Goal: Transaction & Acquisition: Purchase product/service

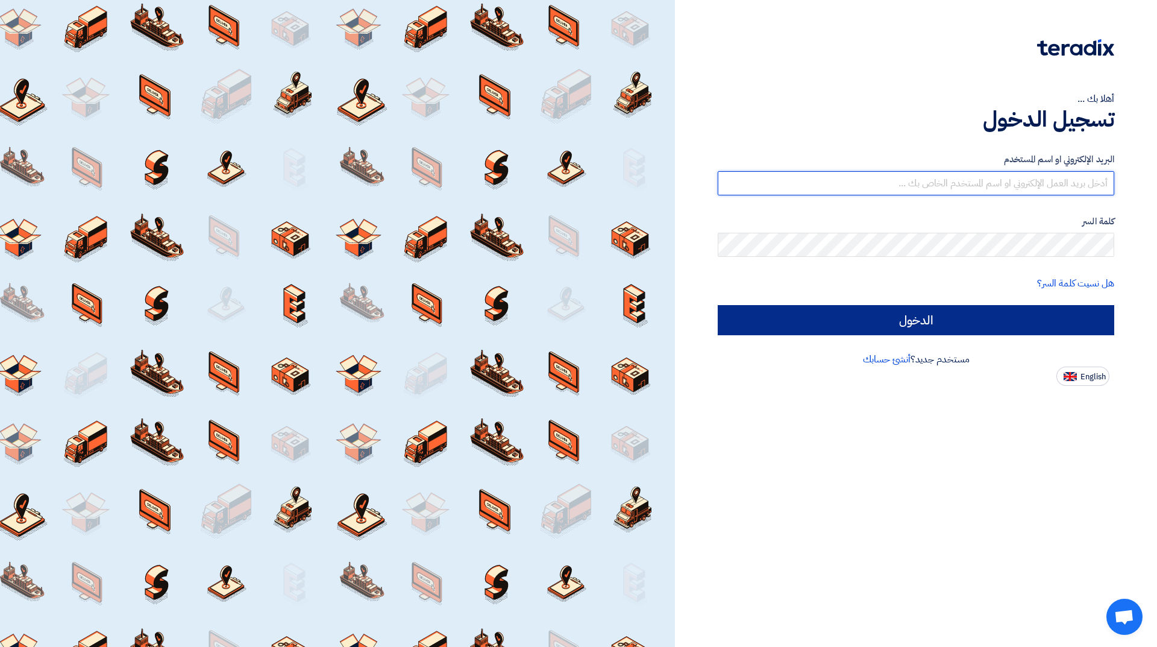
type input "[EMAIL_ADDRESS][DOMAIN_NAME]"
click at [1003, 322] on input "الدخول" at bounding box center [916, 320] width 396 height 30
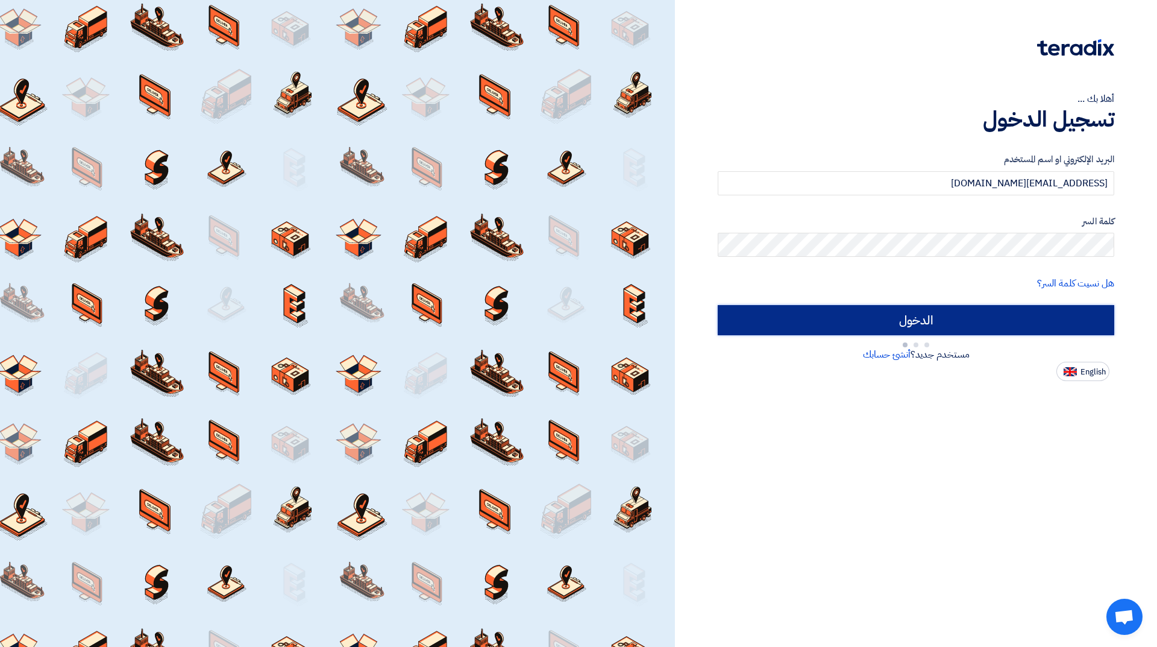
click at [998, 319] on input "الدخول" at bounding box center [916, 320] width 396 height 30
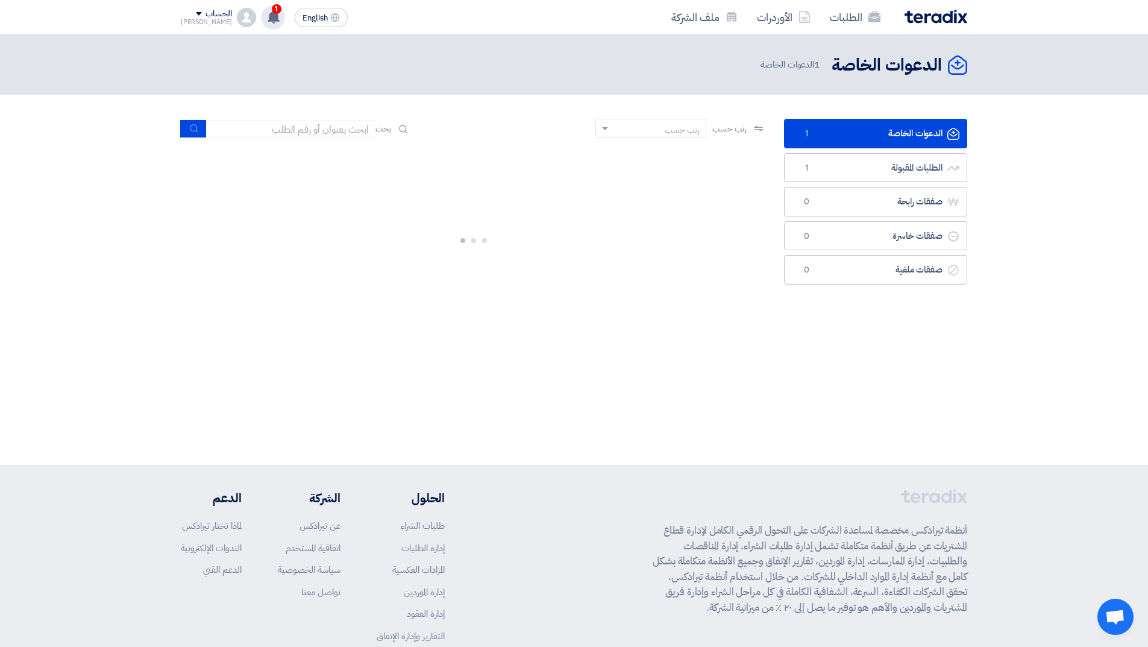
click at [268, 19] on use at bounding box center [274, 16] width 12 height 13
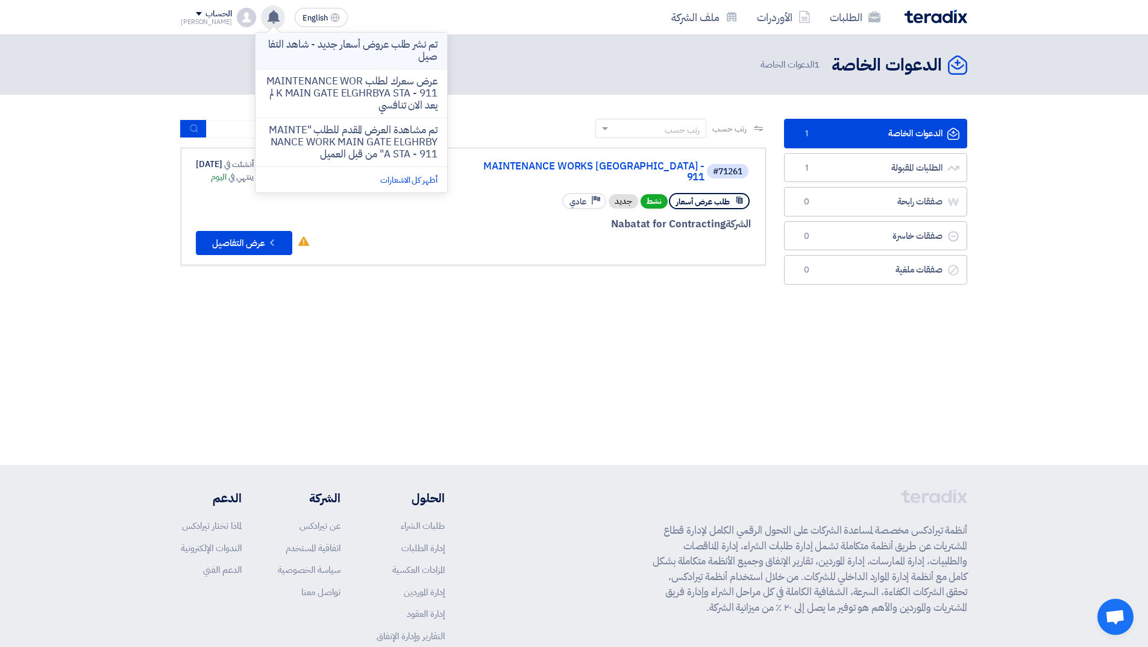
click at [328, 49] on p "تم نشر طلب عروض أسعار جديد - شاهد التفاصيل" at bounding box center [351, 51] width 172 height 24
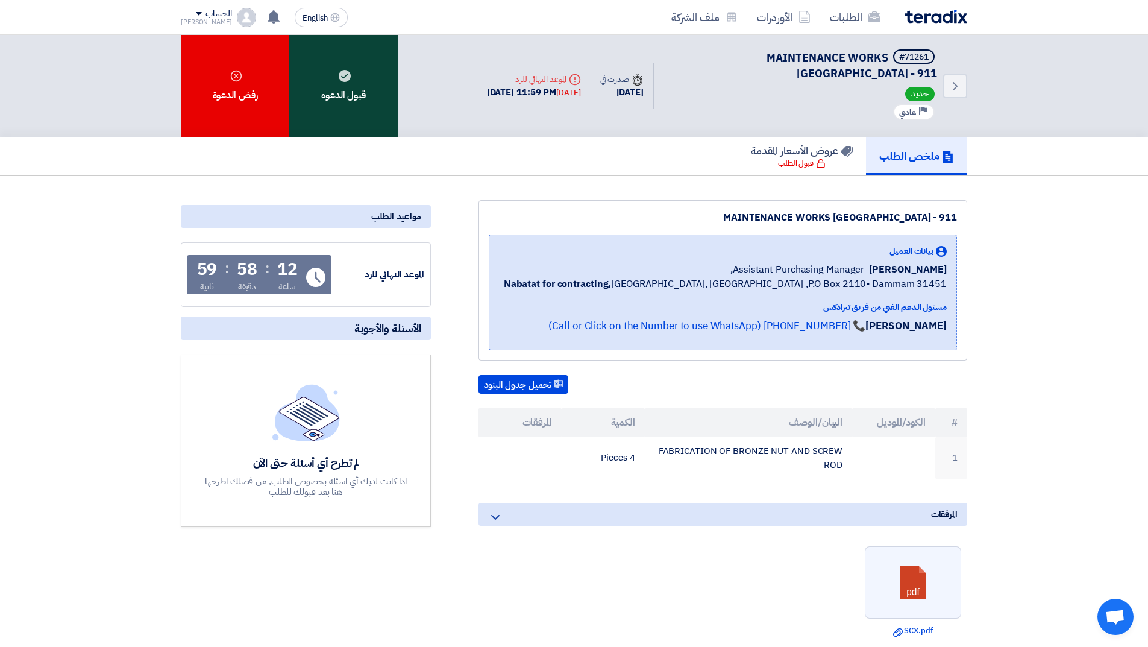
click at [352, 78] on div "قبول الدعوه" at bounding box center [343, 86] width 108 height 102
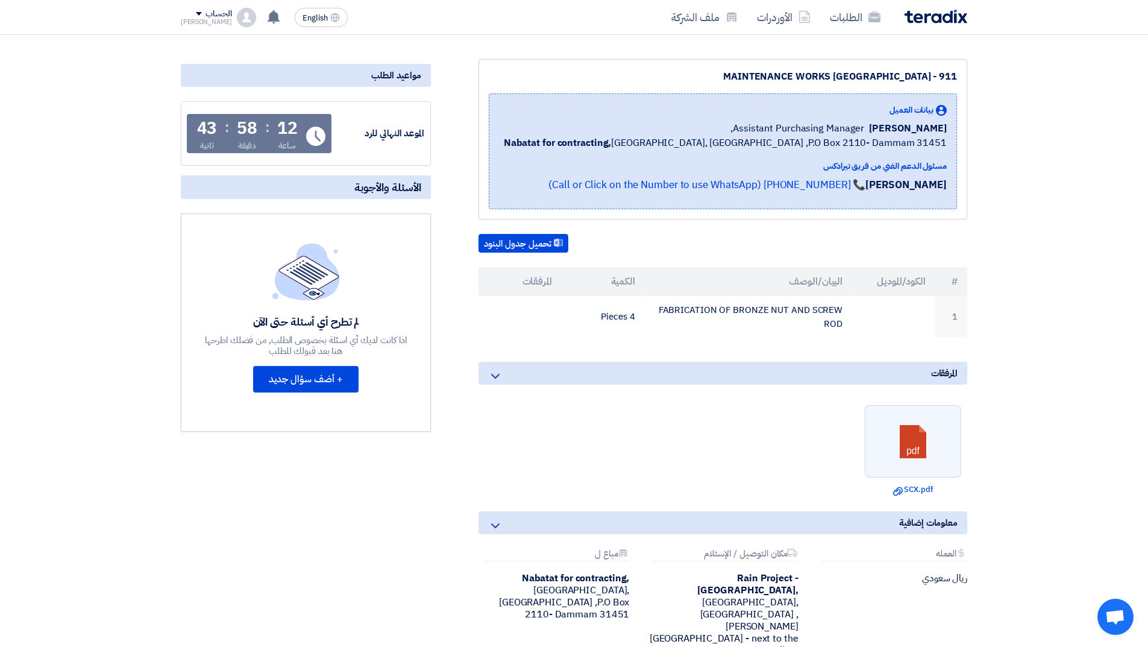
scroll to position [181, 0]
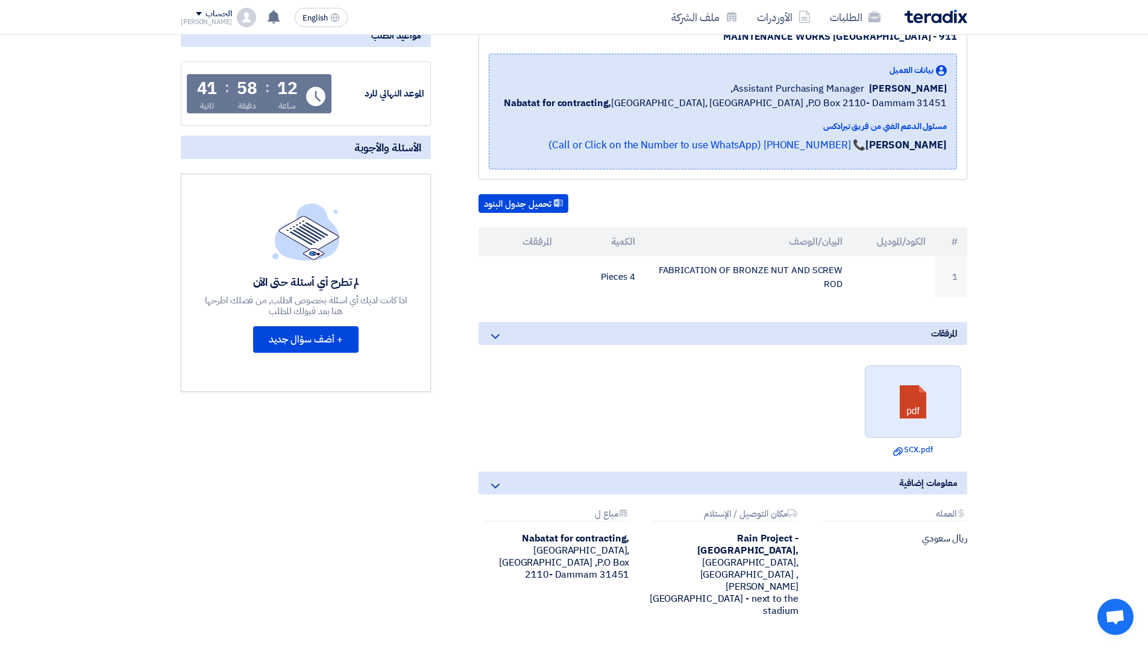
click at [896, 401] on link at bounding box center [913, 402] width 96 height 72
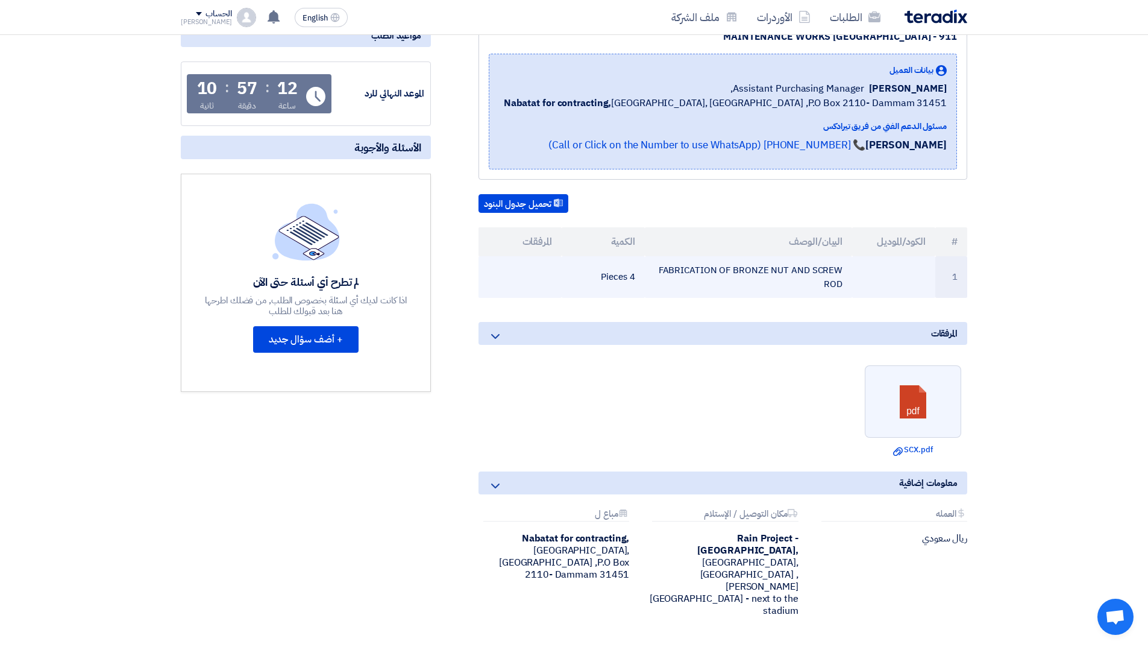
click at [841, 270] on td "FABRICATION OF BRONZE NUT AND SCREW ROD" at bounding box center [749, 277] width 208 height 42
drag, startPoint x: 841, startPoint y: 270, endPoint x: 833, endPoint y: 284, distance: 16.4
click at [833, 284] on td "FABRICATION OF BRONZE NUT AND SCREW ROD" at bounding box center [749, 277] width 208 height 42
copy td "FABRICATION OF BRONZE NUT AND SCREW ROD"
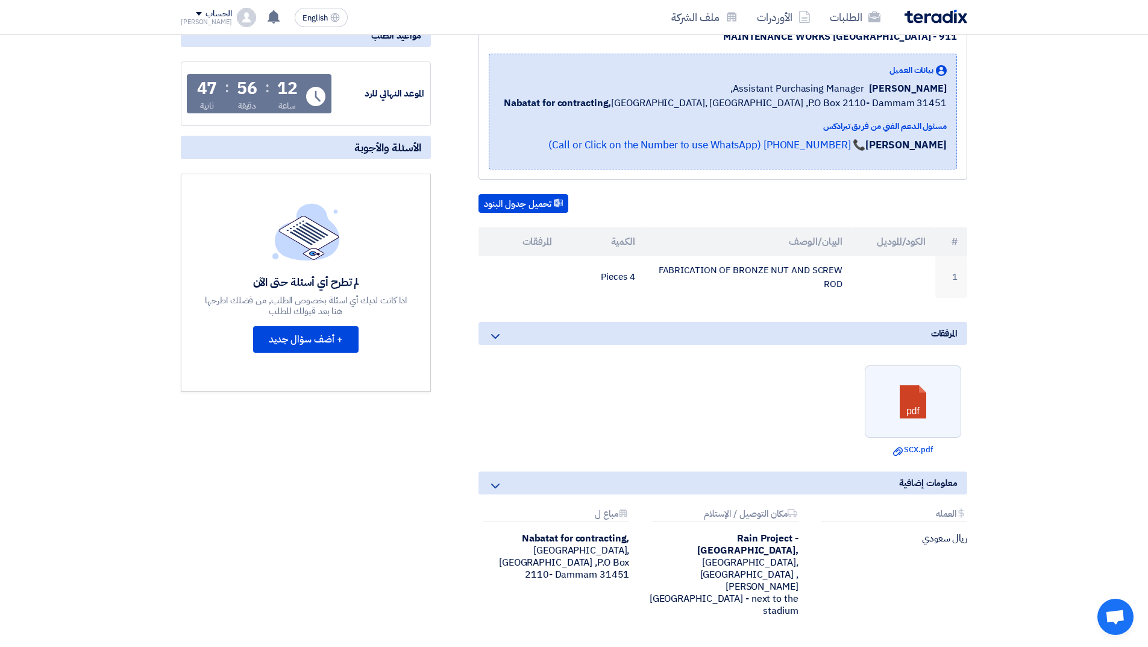
click at [727, 226] on div "تحميل جدول البنود # الكود/الموديل البيان/الوصف الكمية المرفقات 1 FABRICATION OF…" at bounding box center [722, 246] width 489 height 104
click at [532, 205] on button "تحميل جدول البنود" at bounding box center [523, 203] width 90 height 19
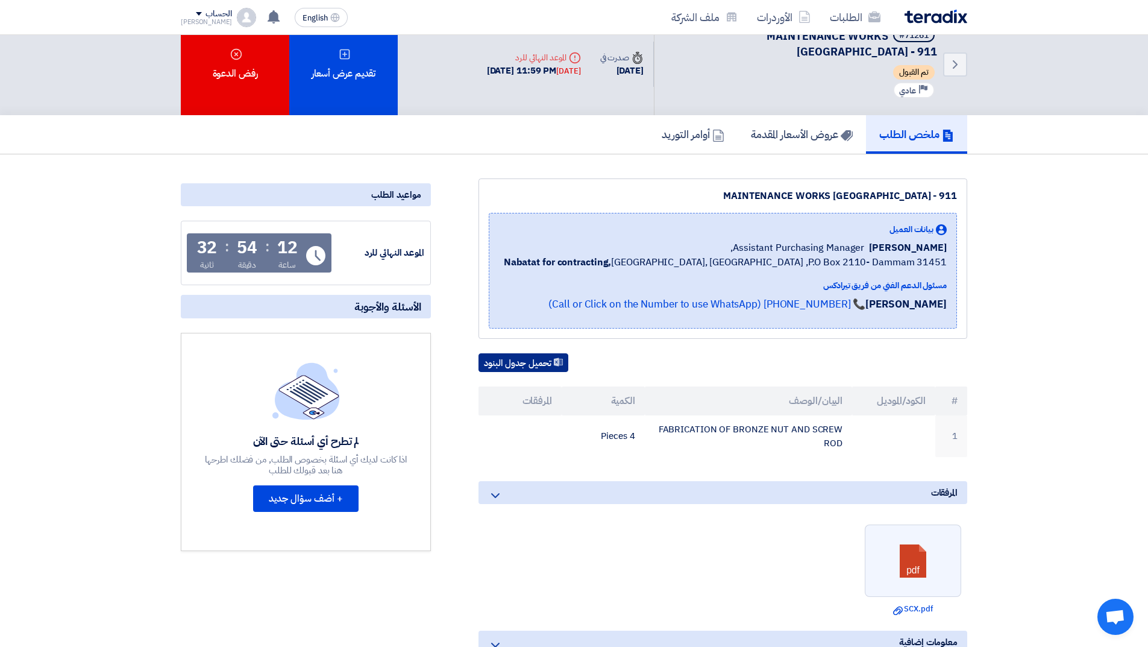
scroll to position [0, 0]
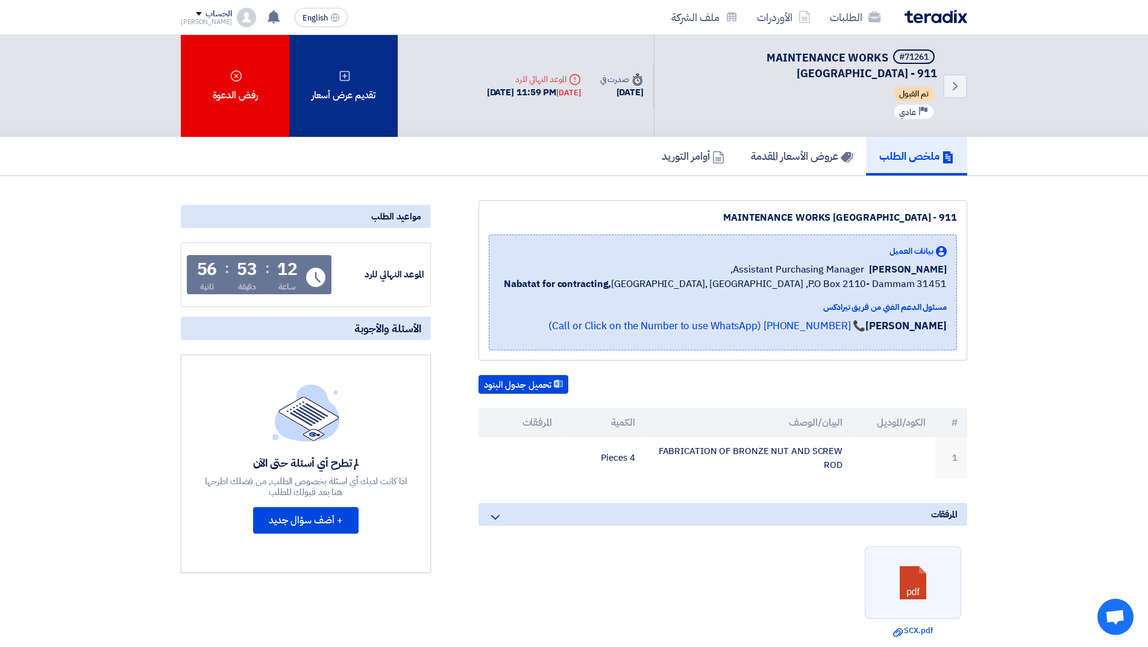
click at [342, 90] on div "تقديم عرض أسعار" at bounding box center [343, 86] width 108 height 102
click at [359, 104] on div "تقديم عرض أسعار" at bounding box center [343, 86] width 108 height 102
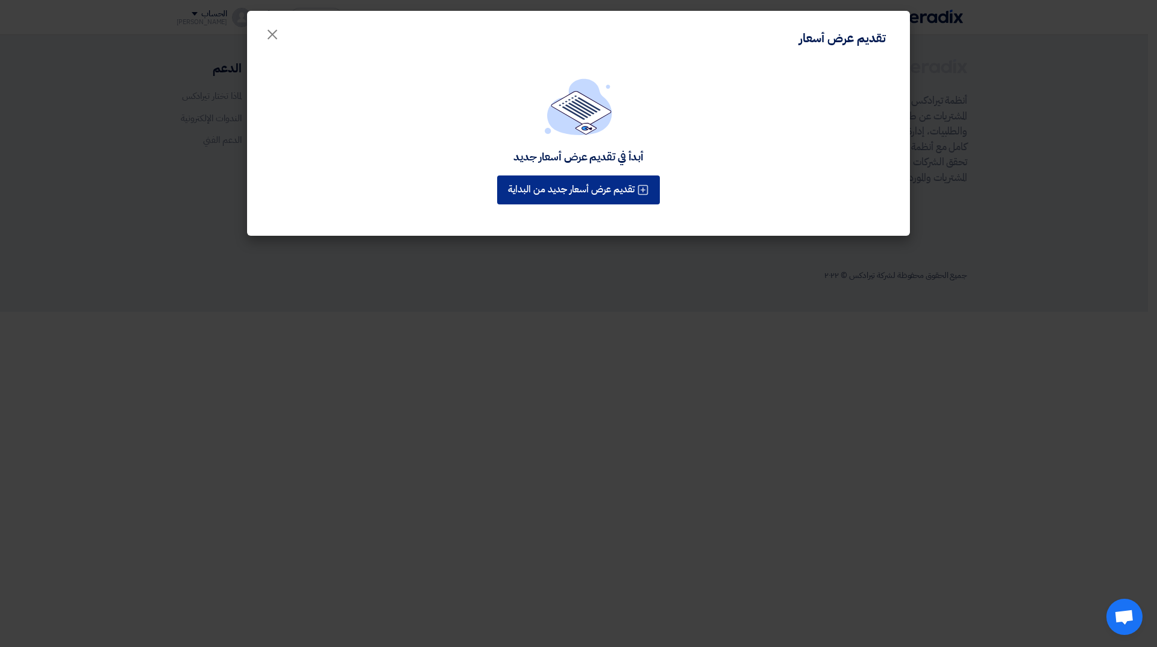
click at [613, 186] on button "تقديم عرض أسعار جديد من البداية" at bounding box center [578, 189] width 163 height 29
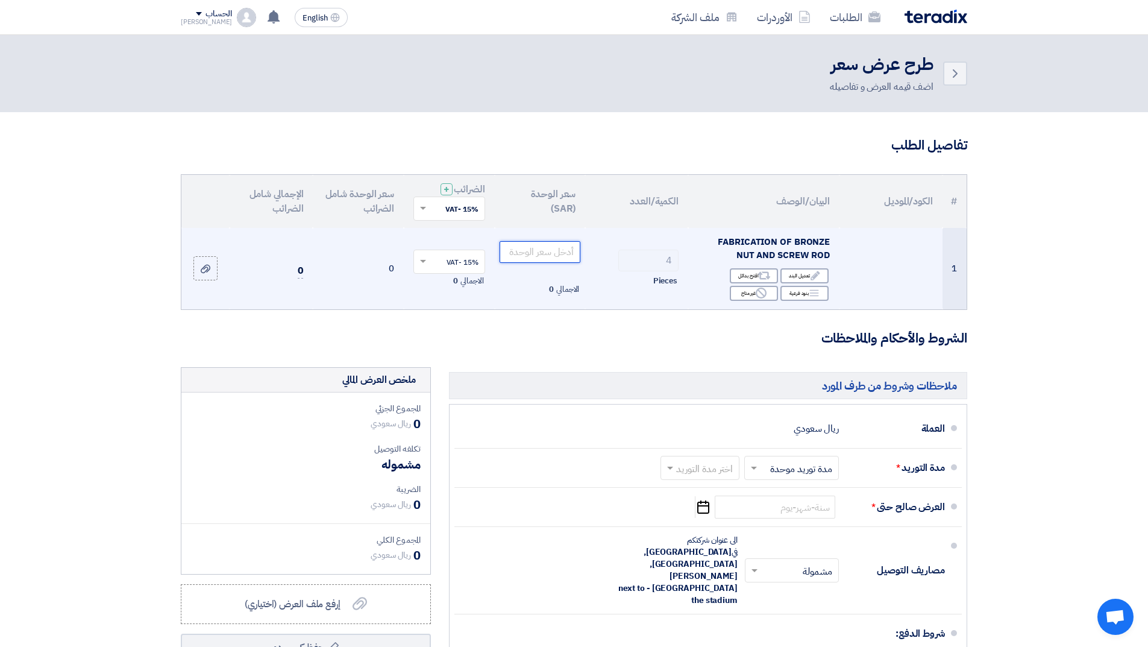
click at [566, 255] on input "number" at bounding box center [540, 252] width 81 height 22
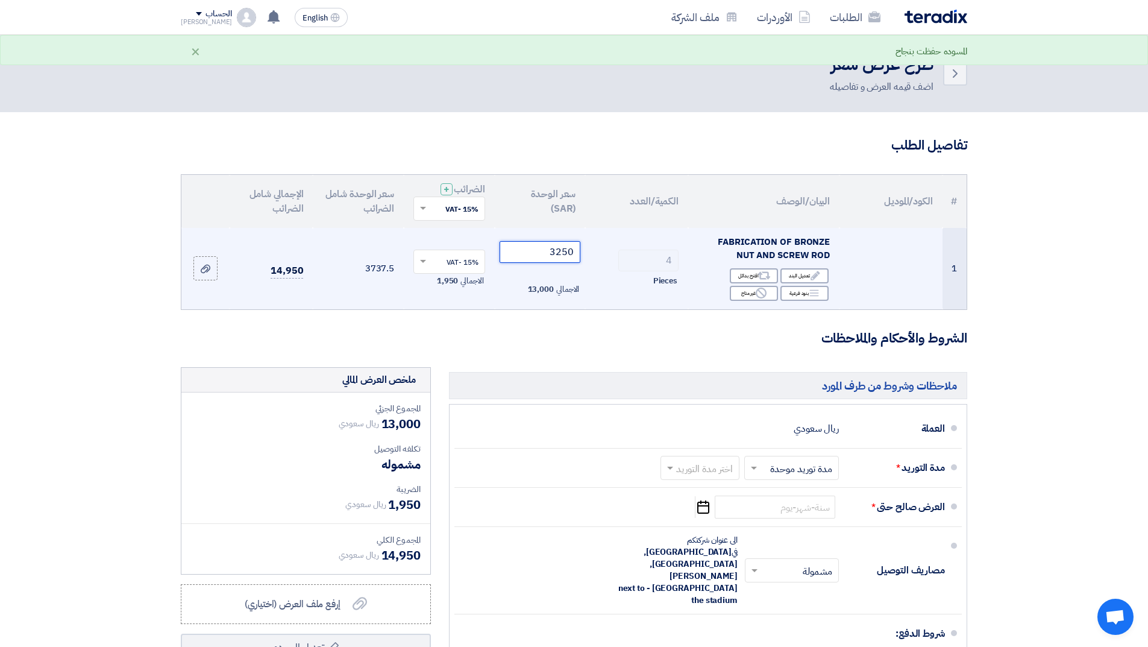
type input "3250"
click at [516, 278] on td "3250 الاجمالي 13,000" at bounding box center [540, 268] width 91 height 81
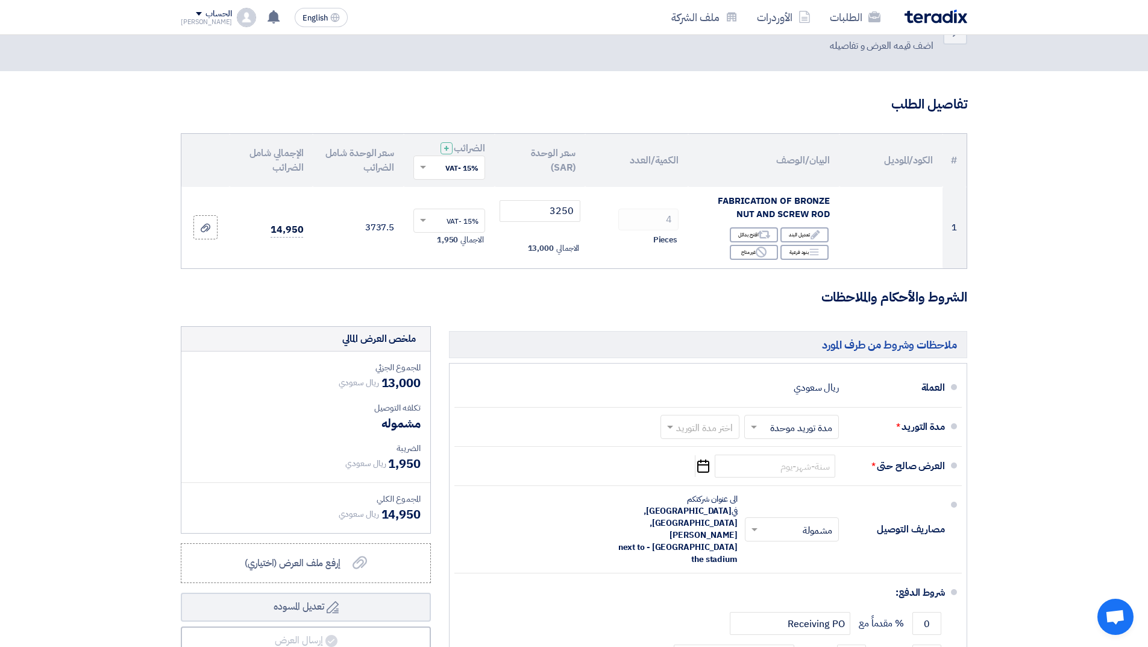
scroll to position [60, 0]
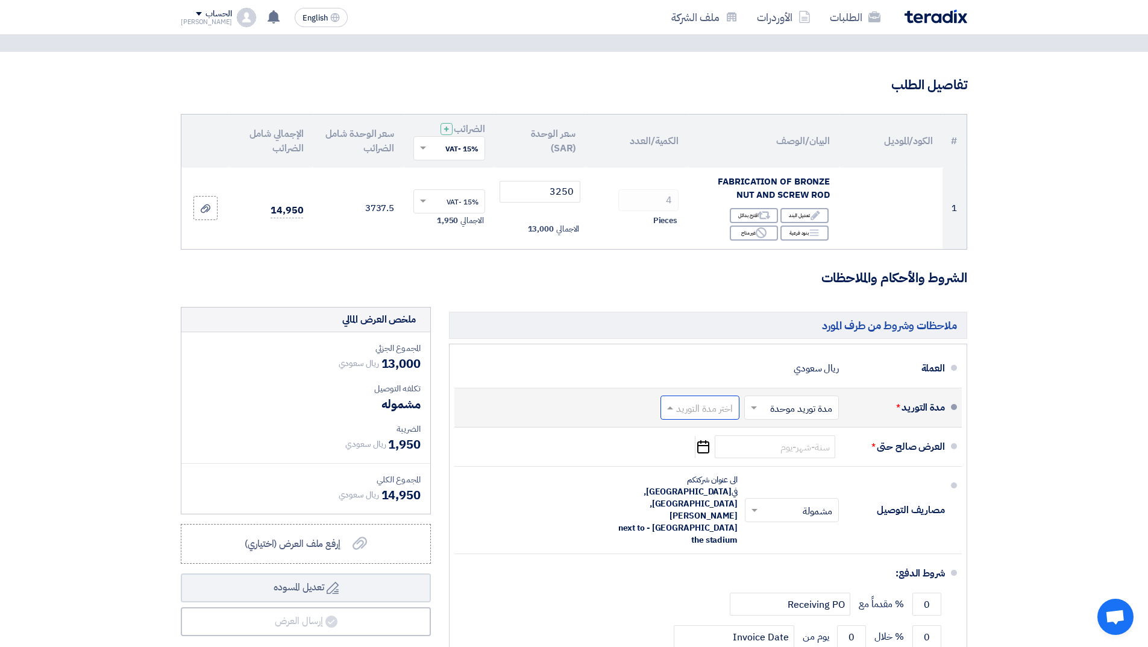
click at [705, 406] on input "text" at bounding box center [697, 408] width 73 height 17
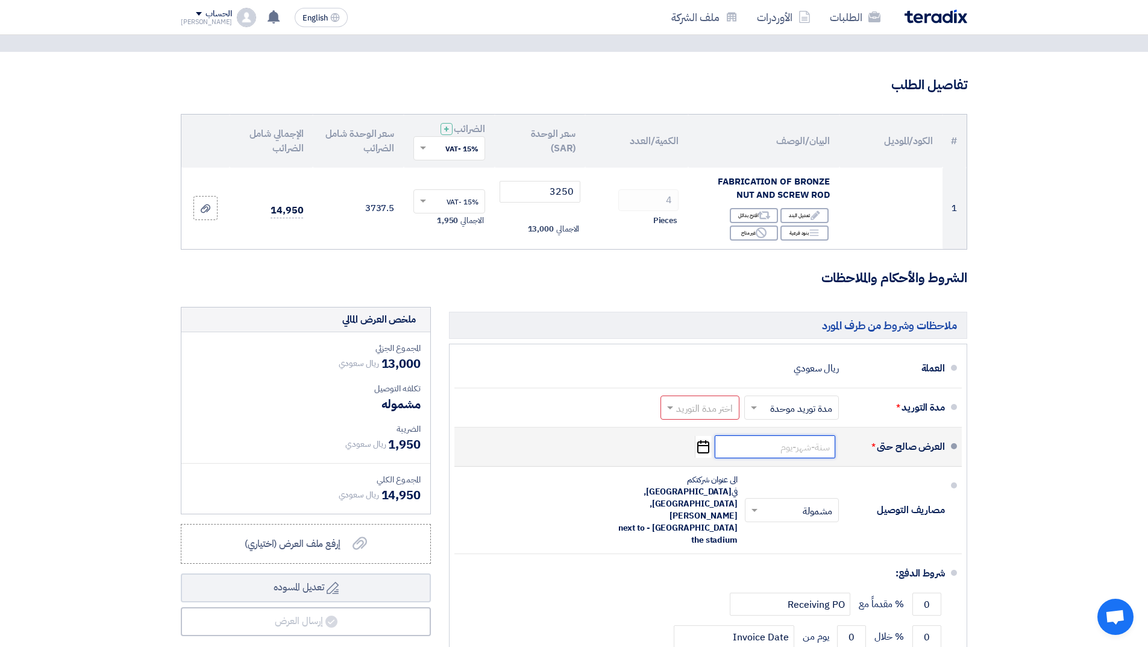
click at [797, 448] on input at bounding box center [775, 446] width 121 height 23
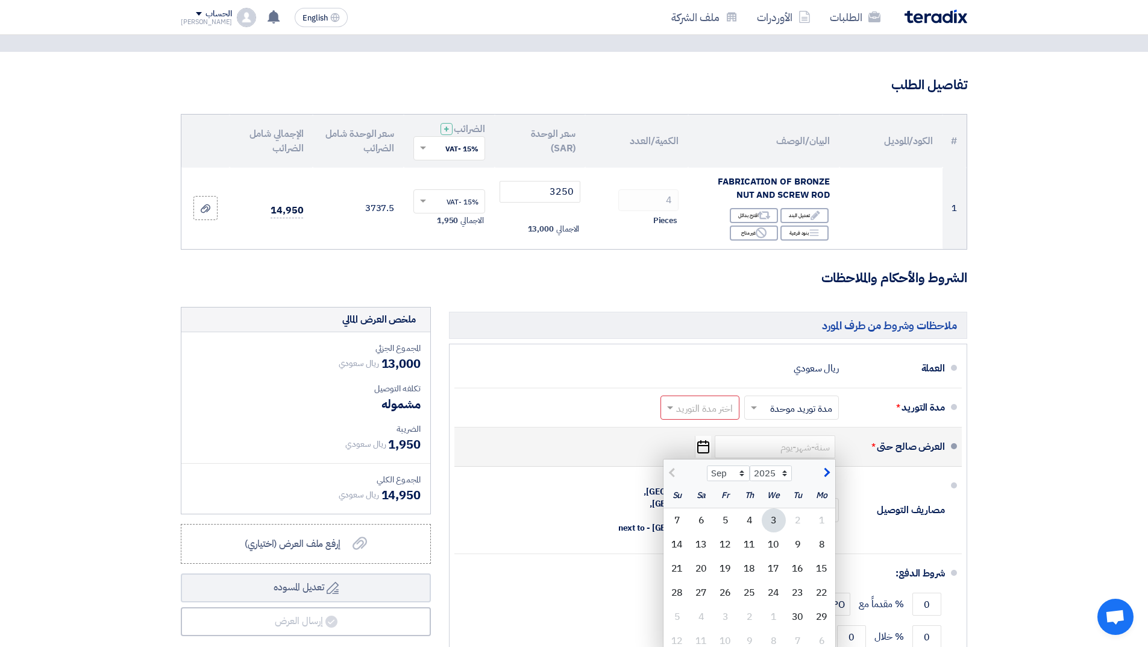
click at [771, 521] on div "3" at bounding box center [774, 520] width 24 height 24
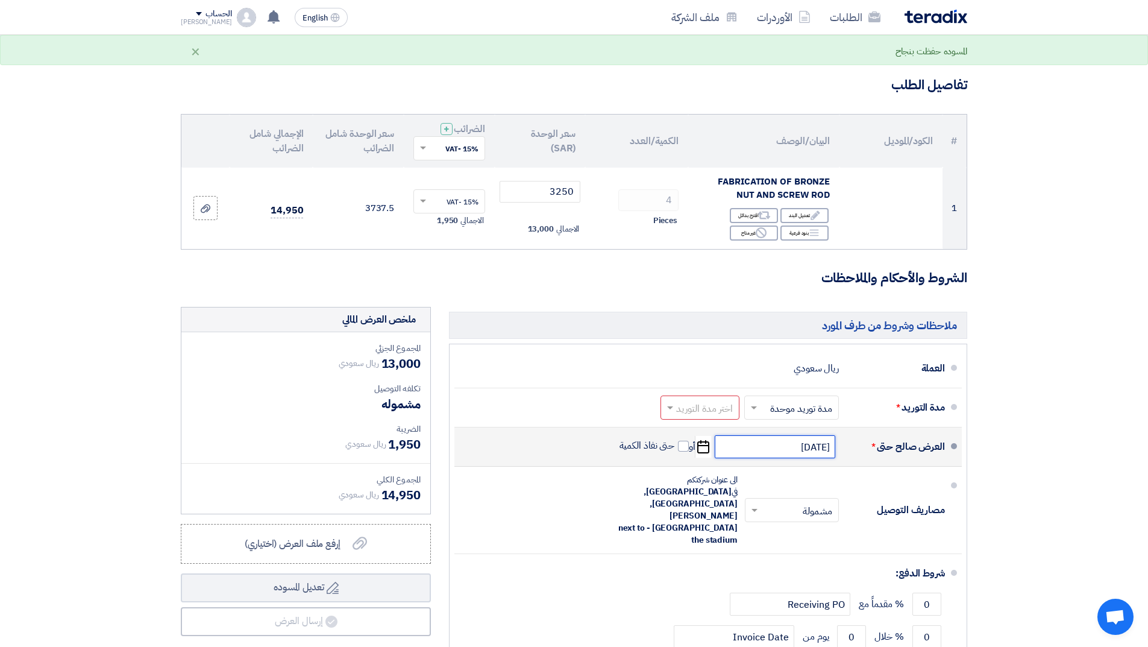
drag, startPoint x: 796, startPoint y: 449, endPoint x: 802, endPoint y: 446, distance: 6.5
click at [802, 446] on input "[DATE]" at bounding box center [775, 446] width 121 height 23
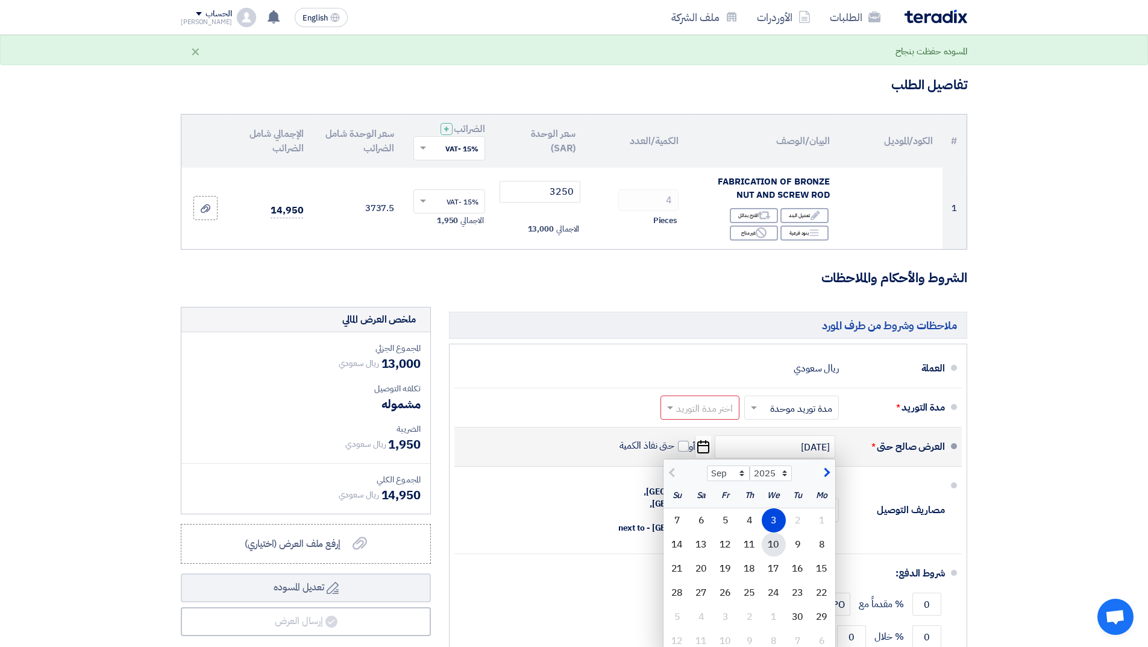
click at [775, 540] on div "10" at bounding box center [774, 544] width 24 height 24
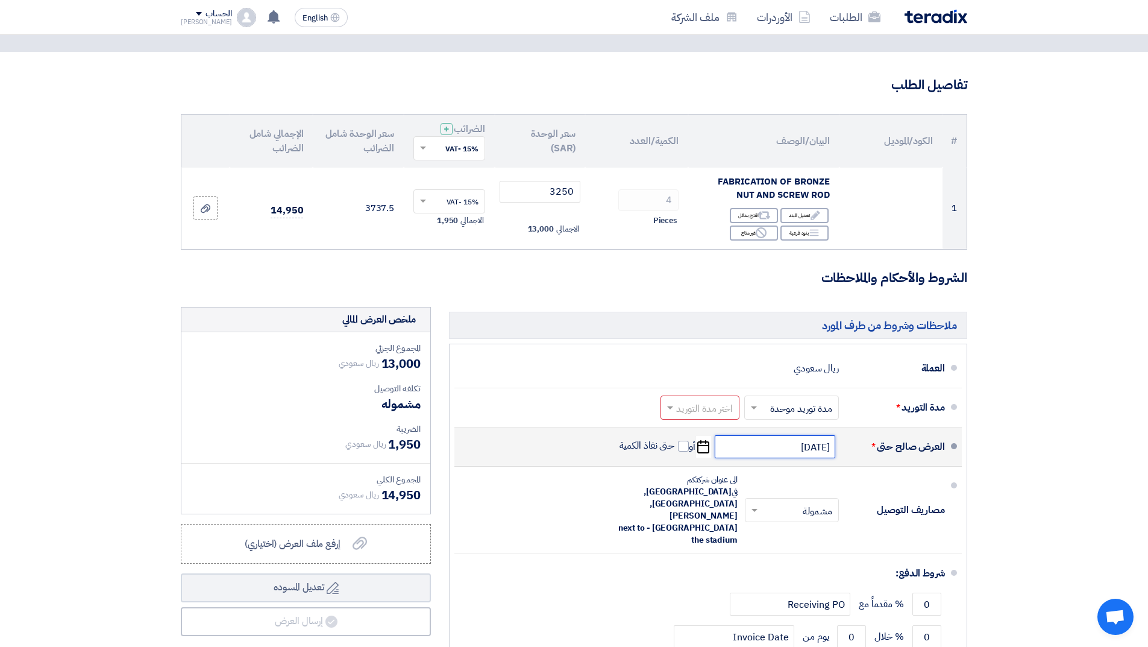
click at [786, 445] on input "[DATE]" at bounding box center [775, 446] width 121 height 23
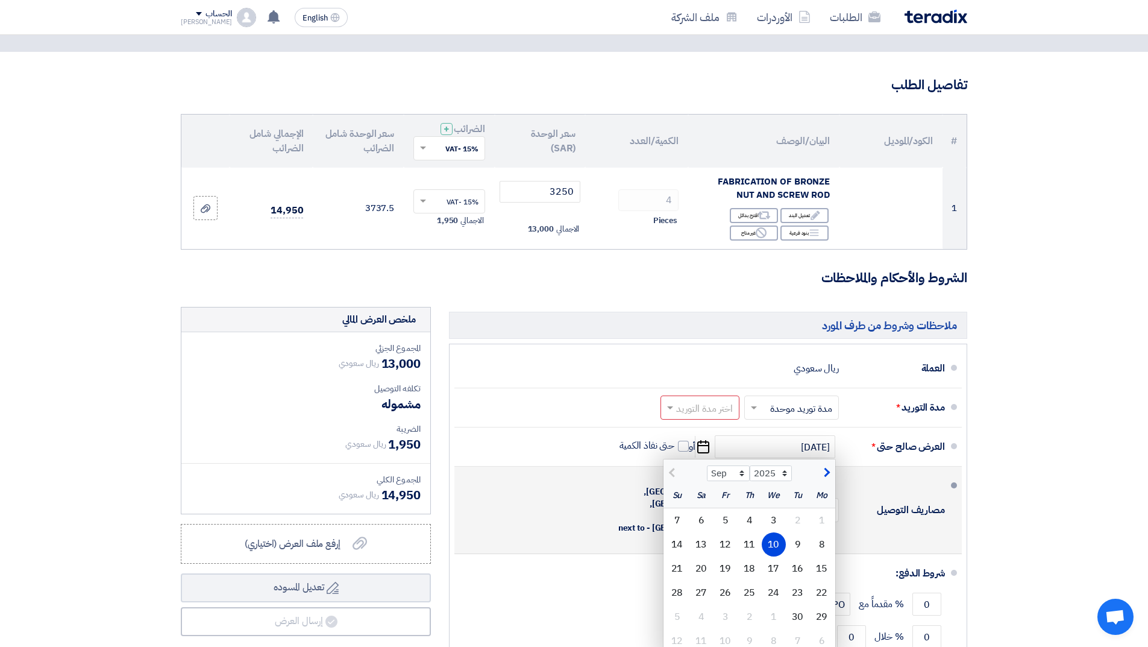
click at [774, 517] on div "3" at bounding box center [774, 520] width 24 height 24
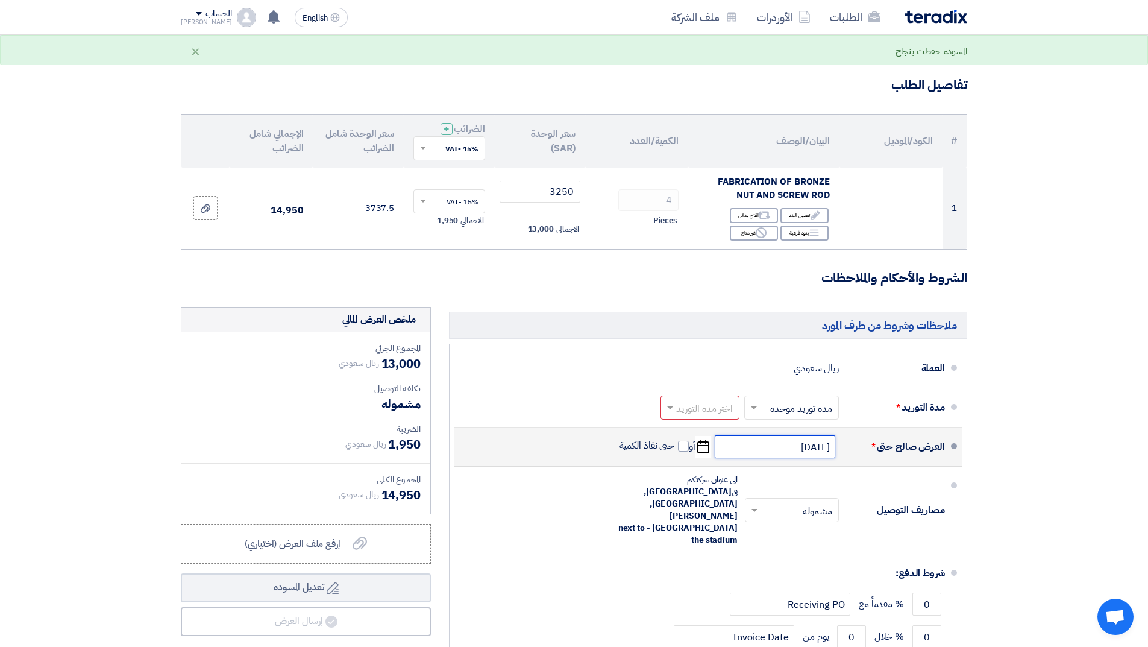
click at [799, 445] on input "[DATE]" at bounding box center [775, 446] width 121 height 23
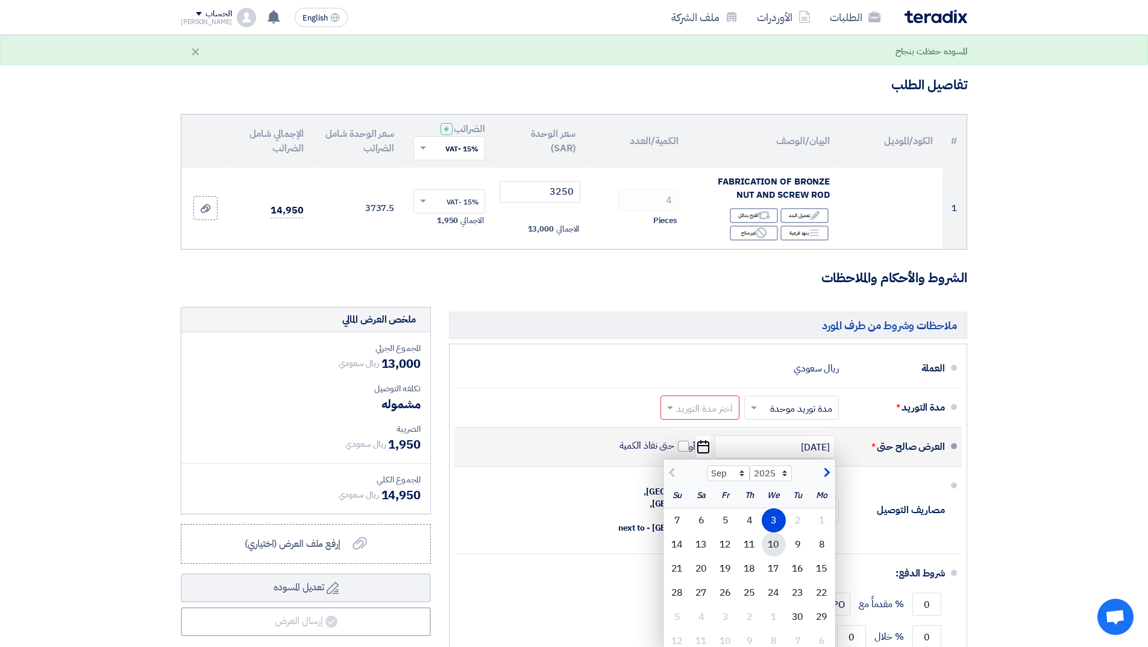
click at [776, 543] on div "10" at bounding box center [774, 544] width 24 height 24
type input "[DATE]"
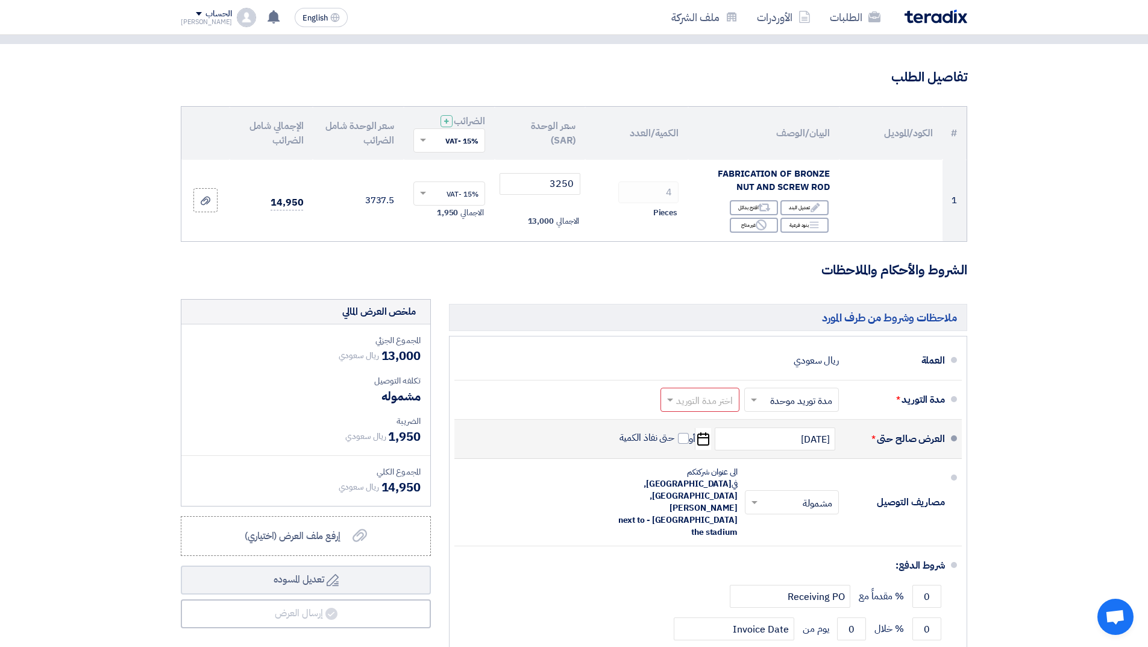
scroll to position [181, 0]
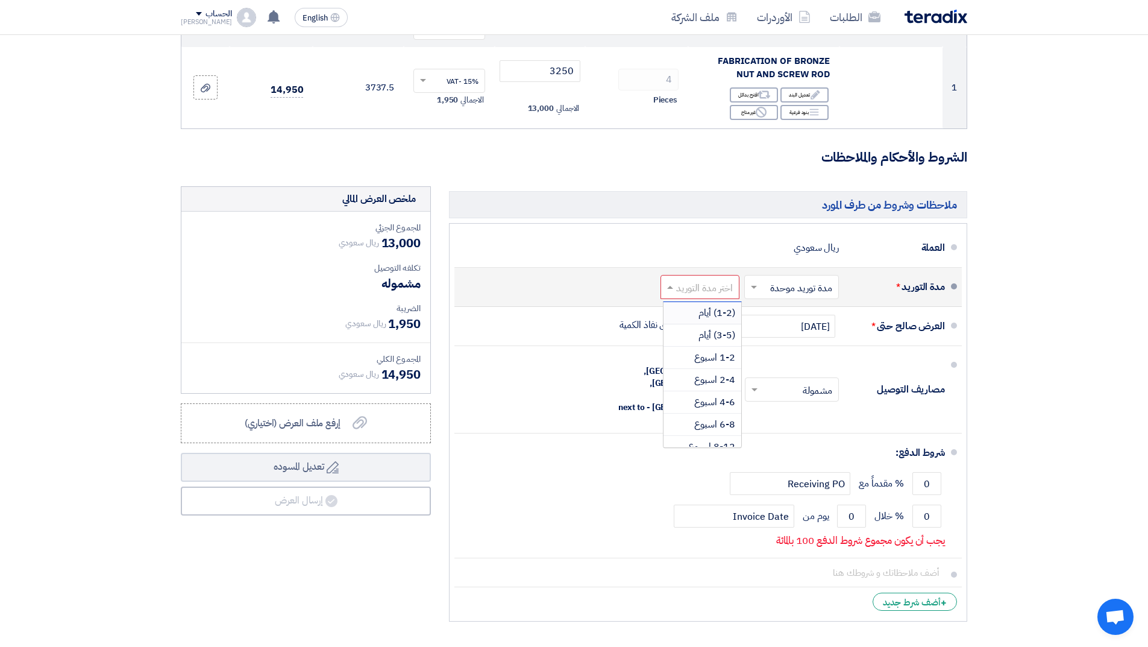
click at [724, 289] on input "text" at bounding box center [697, 288] width 73 height 17
click at [718, 360] on span "1-2 اسبوع" at bounding box center [714, 357] width 41 height 14
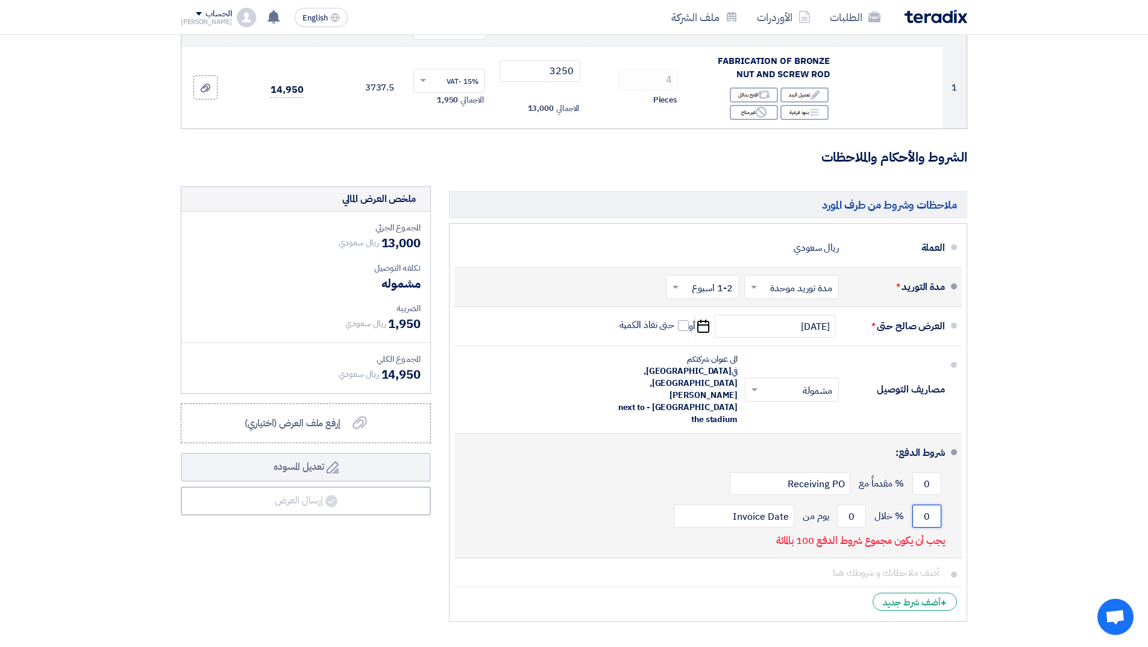
click at [922, 504] on input "0" at bounding box center [926, 515] width 29 height 23
click at [854, 504] on input "0" at bounding box center [851, 515] width 29 height 23
drag, startPoint x: 854, startPoint y: 481, endPoint x: 847, endPoint y: 480, distance: 7.3
click at [847, 504] on input "0" at bounding box center [851, 515] width 29 height 23
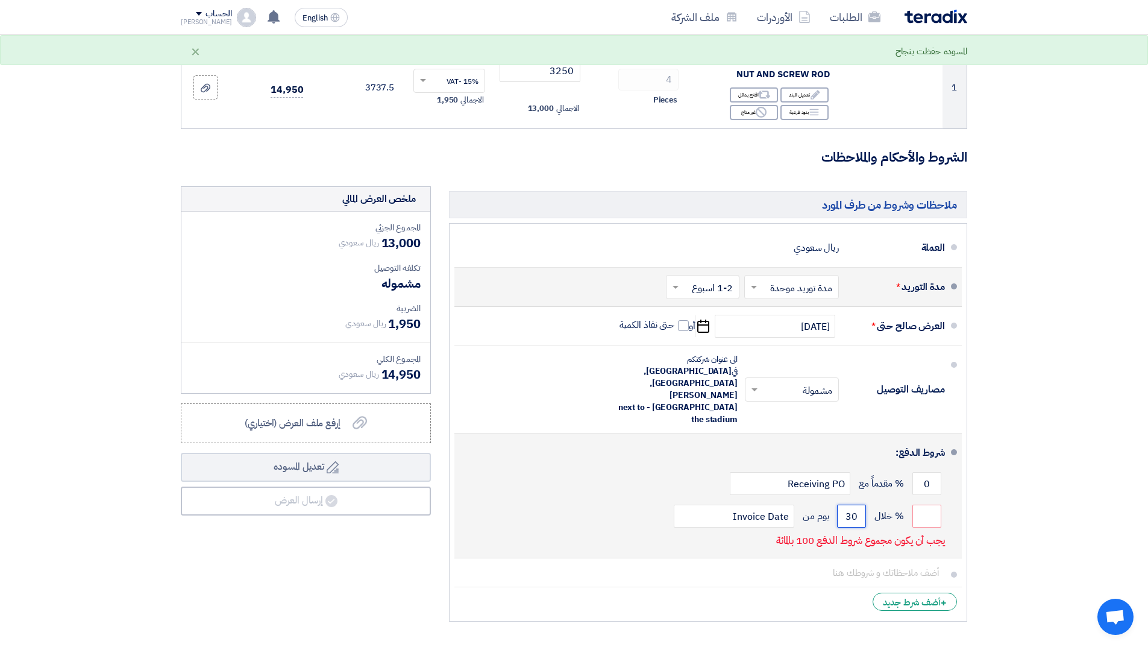
type input "30"
click at [838, 519] on li "شروط الدفع: 0 % مقدماً مع Receiving PO % خلال" at bounding box center [707, 495] width 507 height 125
click at [921, 472] on input "0" at bounding box center [926, 483] width 29 height 23
click at [927, 472] on input "number" at bounding box center [926, 483] width 29 height 23
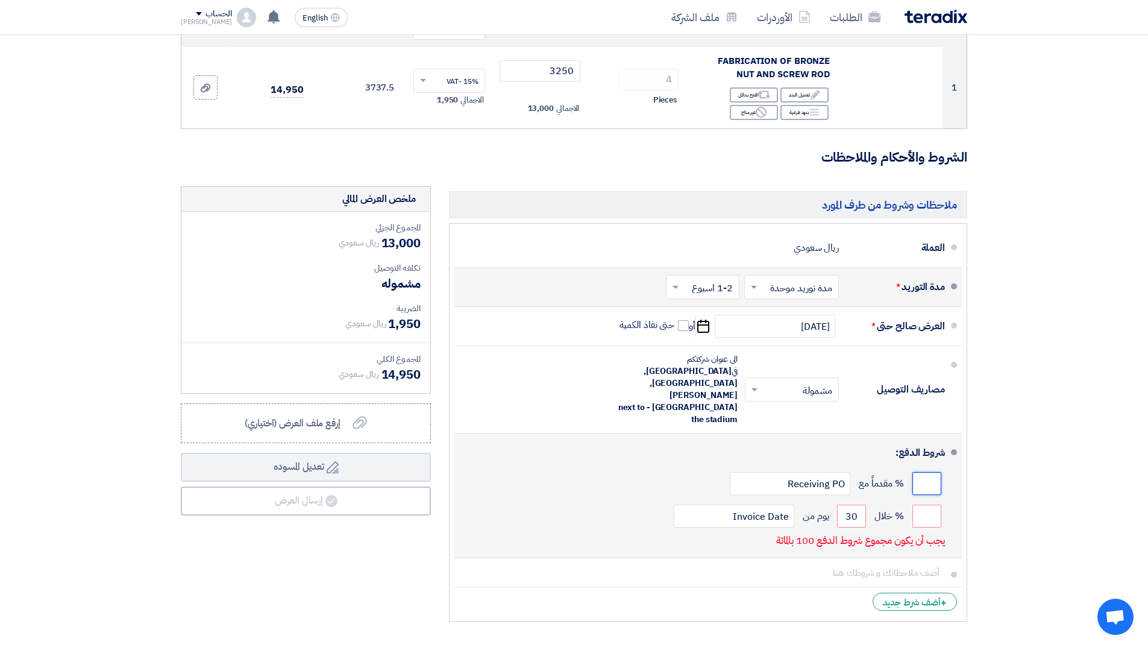
type input "0"
click at [898, 534] on p "يجب أن يكون مجموع شروط الدفع 100 بالمائة" at bounding box center [860, 540] width 169 height 12
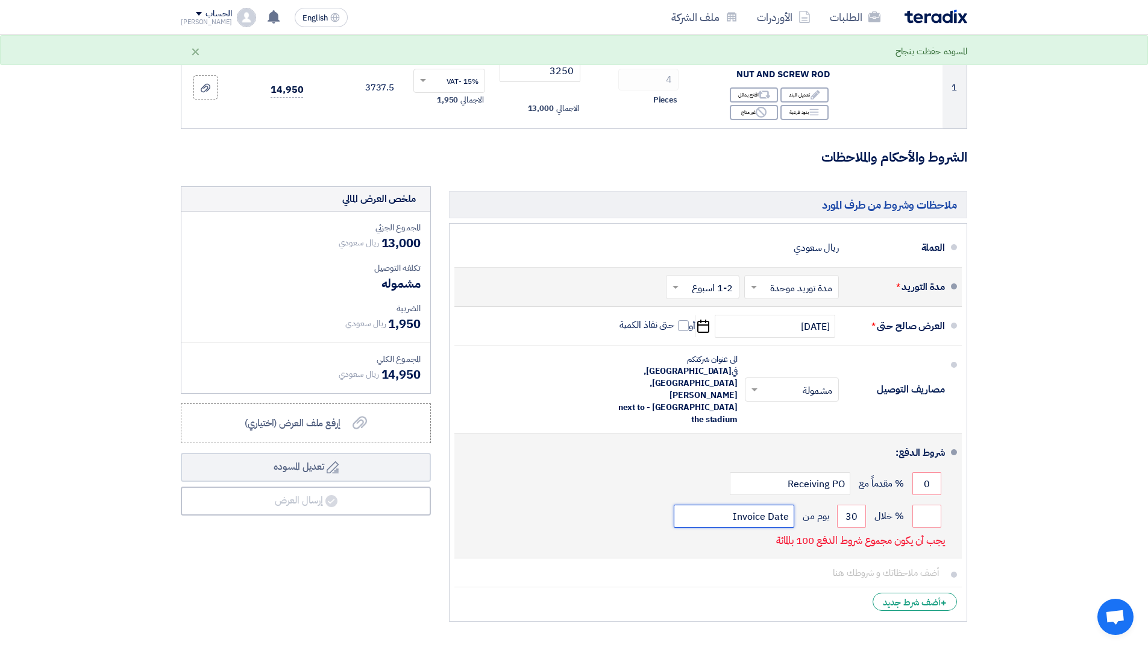
click at [756, 504] on input "Invoice Date" at bounding box center [734, 515] width 121 height 23
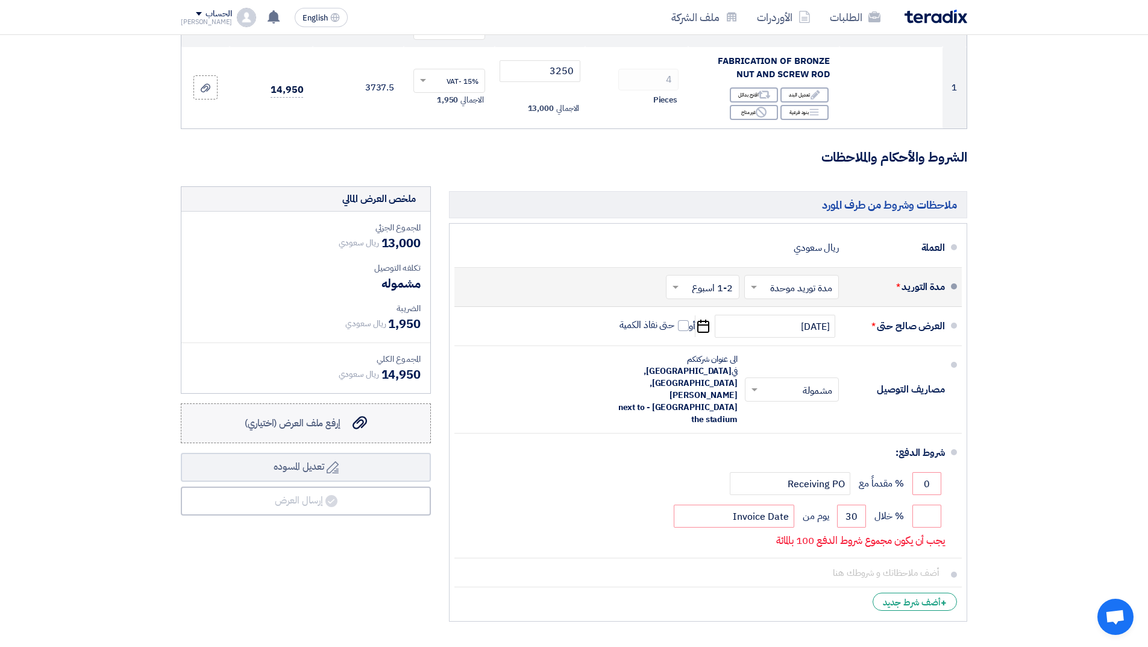
click at [333, 424] on span "إرفع ملف العرض (اختياري)" at bounding box center [293, 423] width 96 height 14
click at [0, 0] on input "إرفع ملف العرض (اختياري) إرفع ملف العرض (اختياري)" at bounding box center [0, 0] width 0 height 0
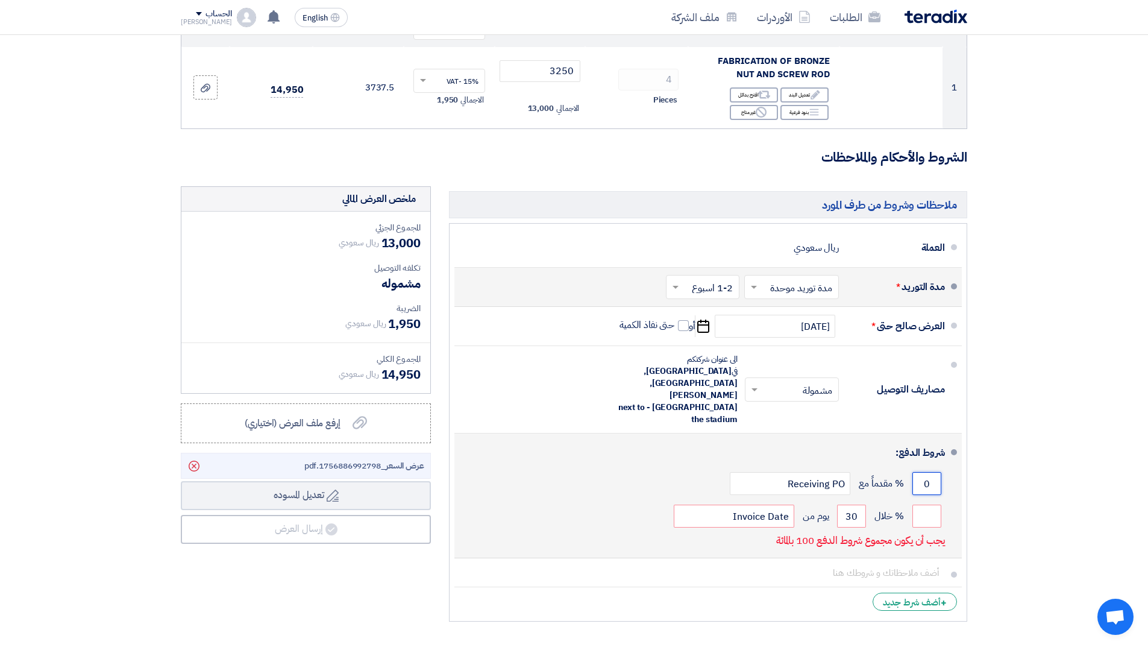
drag, startPoint x: 921, startPoint y: 451, endPoint x: 942, endPoint y: 450, distance: 21.8
click at [942, 467] on div "0 % مقدماً مع Receiving PO" at bounding box center [704, 483] width 481 height 33
click at [746, 504] on input "Invoice Date" at bounding box center [734, 515] width 121 height 23
click at [758, 504] on input "Invoice Date" at bounding box center [734, 515] width 121 height 23
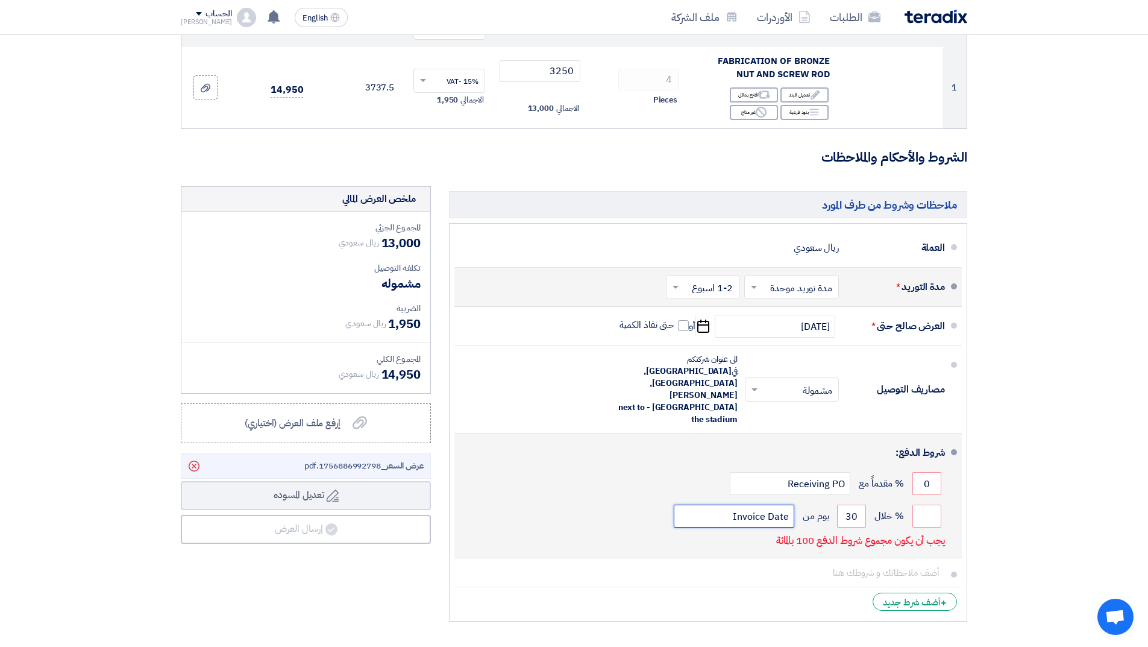
click at [769, 504] on input "Invoice Date" at bounding box center [734, 515] width 121 height 23
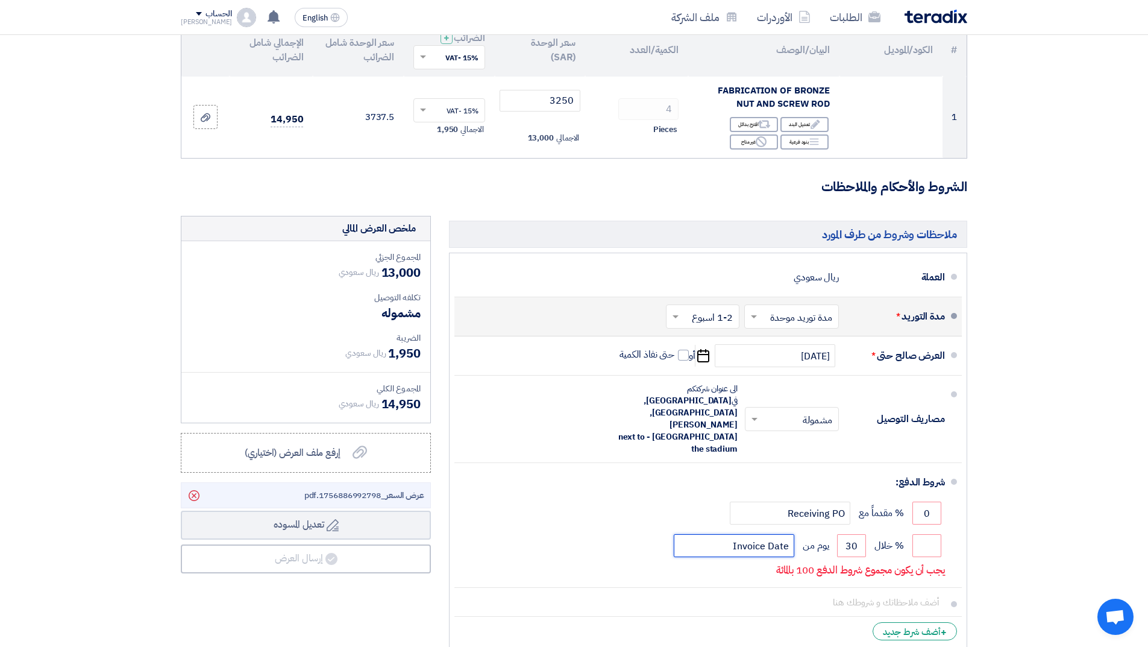
scroll to position [181, 0]
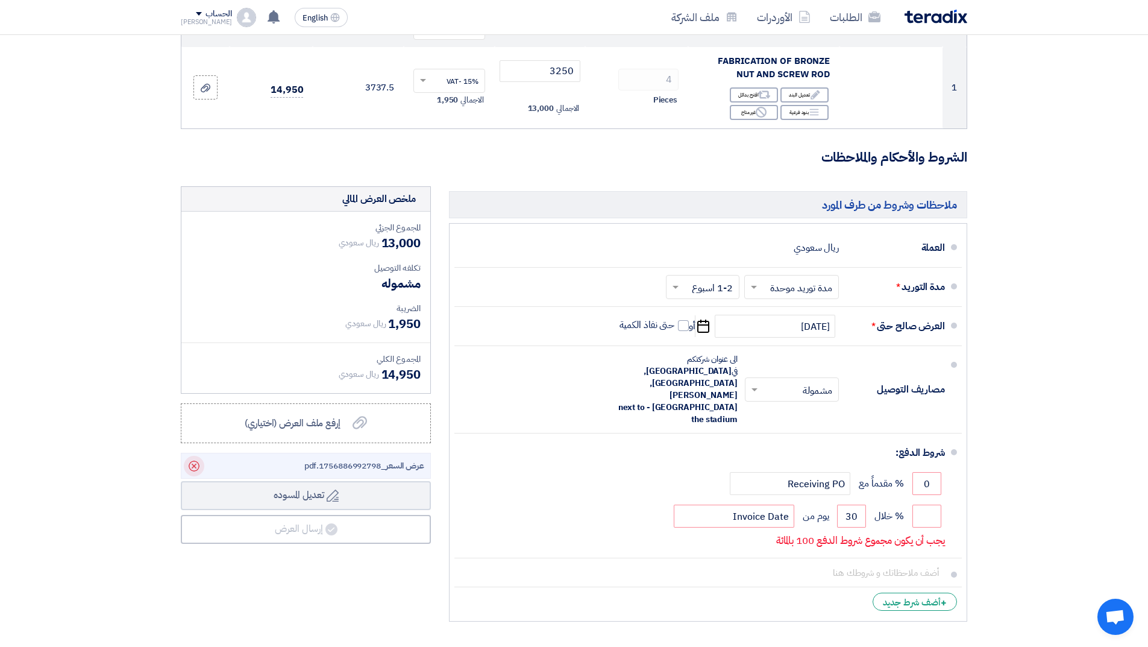
click at [189, 465] on icon "Delete" at bounding box center [194, 466] width 20 height 20
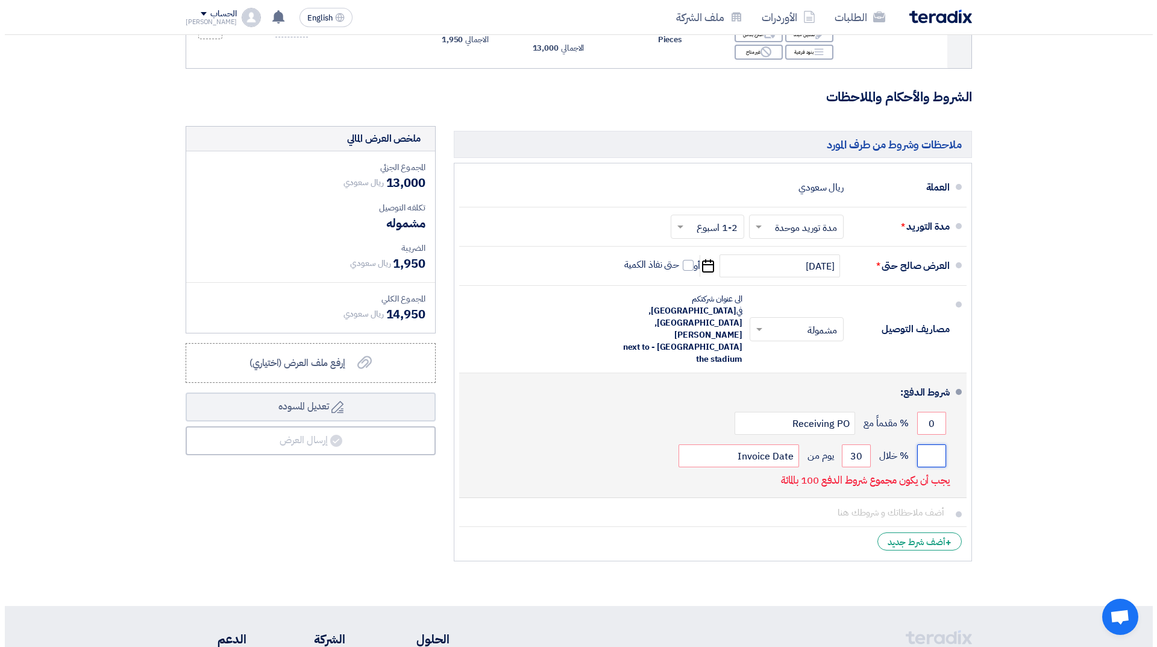
scroll to position [0, 0]
drag, startPoint x: 915, startPoint y: 419, endPoint x: 938, endPoint y: 419, distance: 22.3
click at [938, 444] on input "number" at bounding box center [926, 455] width 29 height 23
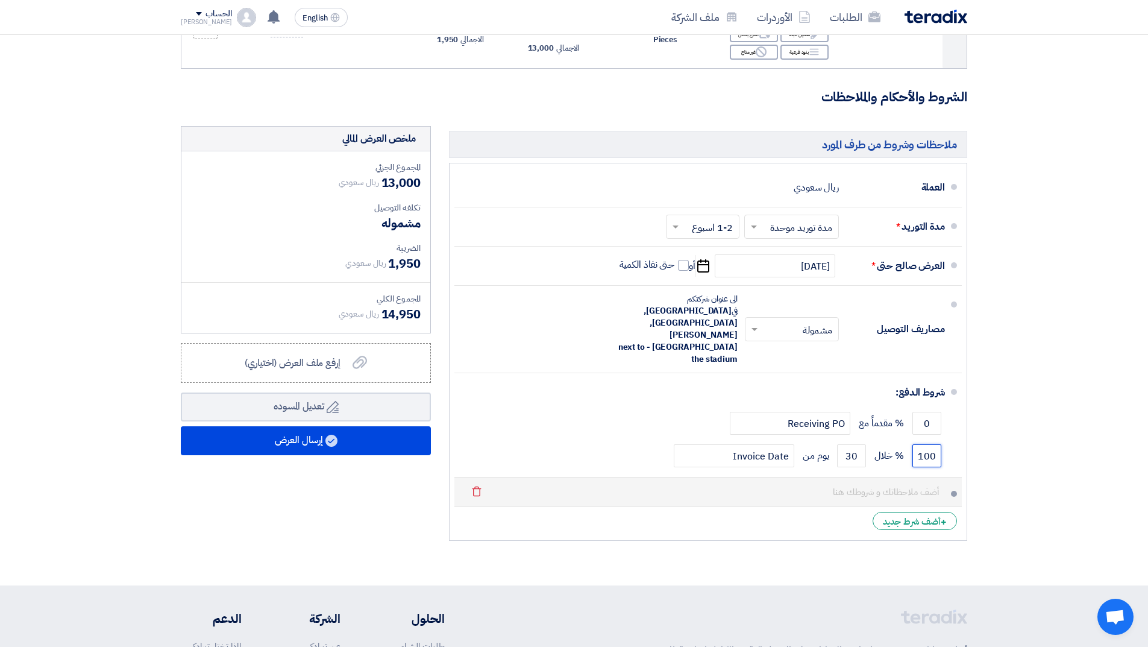
type input "100"
click at [181, 392] on button "Draft تعديل المسوده" at bounding box center [306, 406] width 250 height 29
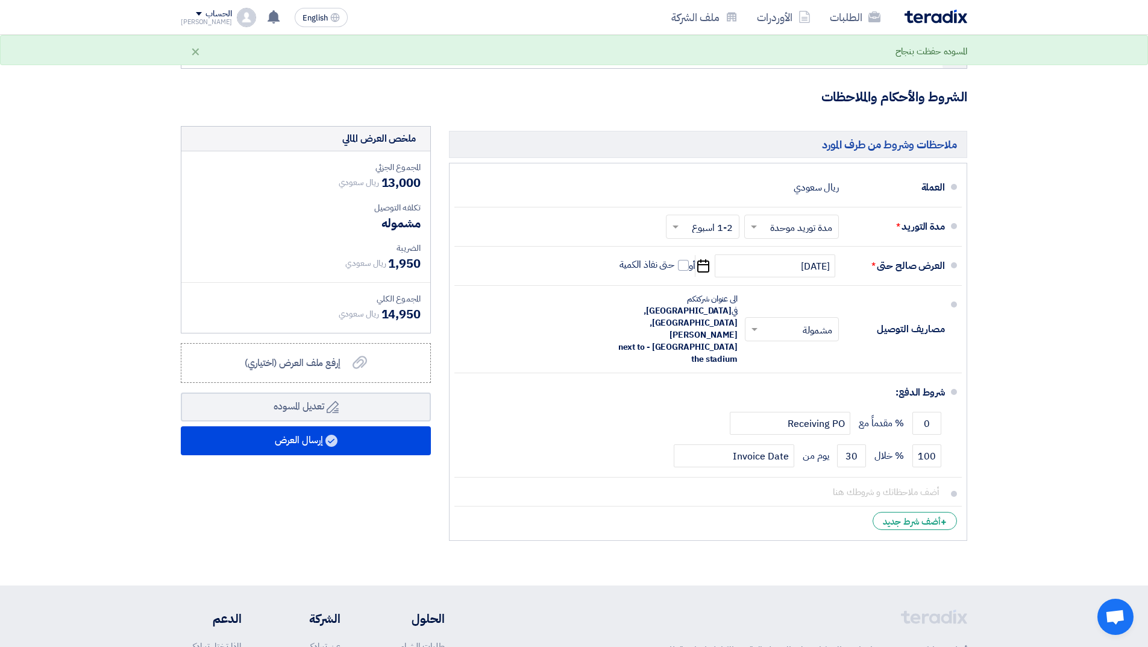
click at [757, 506] on li "+ أضف شرط جديد" at bounding box center [707, 520] width 507 height 29
click at [343, 366] on div "إرفع ملف العرض (اختياري) إرفع ملف العرض (اختياري)" at bounding box center [306, 363] width 122 height 14
click at [0, 0] on input "إرفع ملف العرض (اختياري) إرفع ملف العرض (اختياري)" at bounding box center [0, 0] width 0 height 0
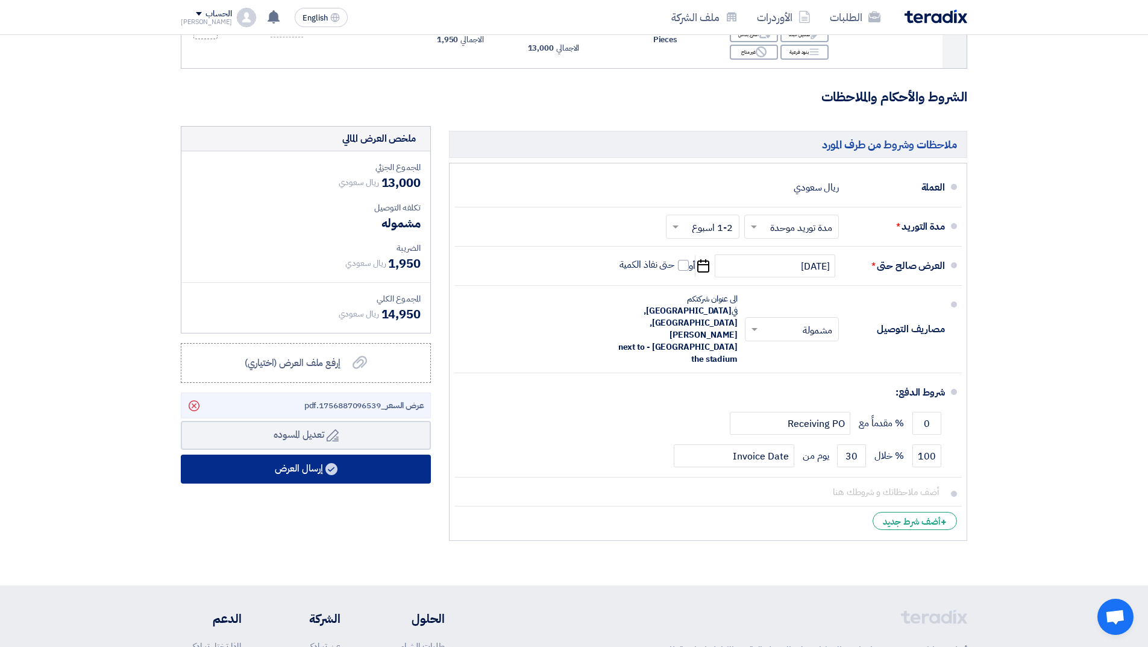
click at [366, 470] on button "إرسال العرض" at bounding box center [306, 468] width 250 height 29
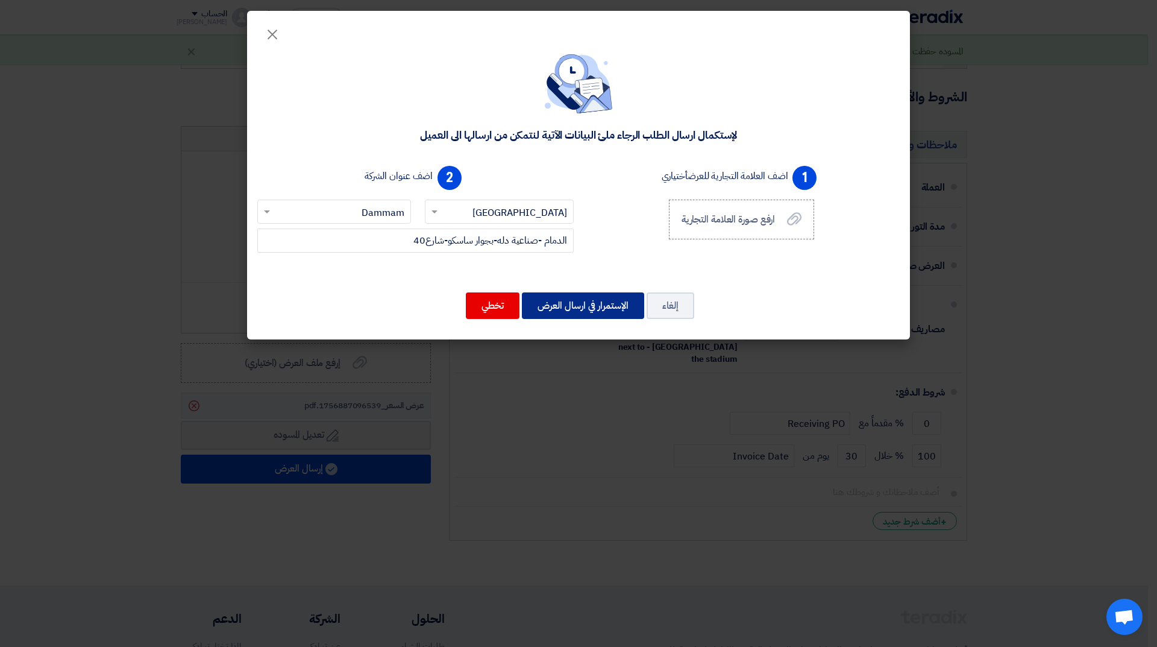
click at [594, 307] on button "الإستمرار في ارسال العرض" at bounding box center [583, 305] width 122 height 27
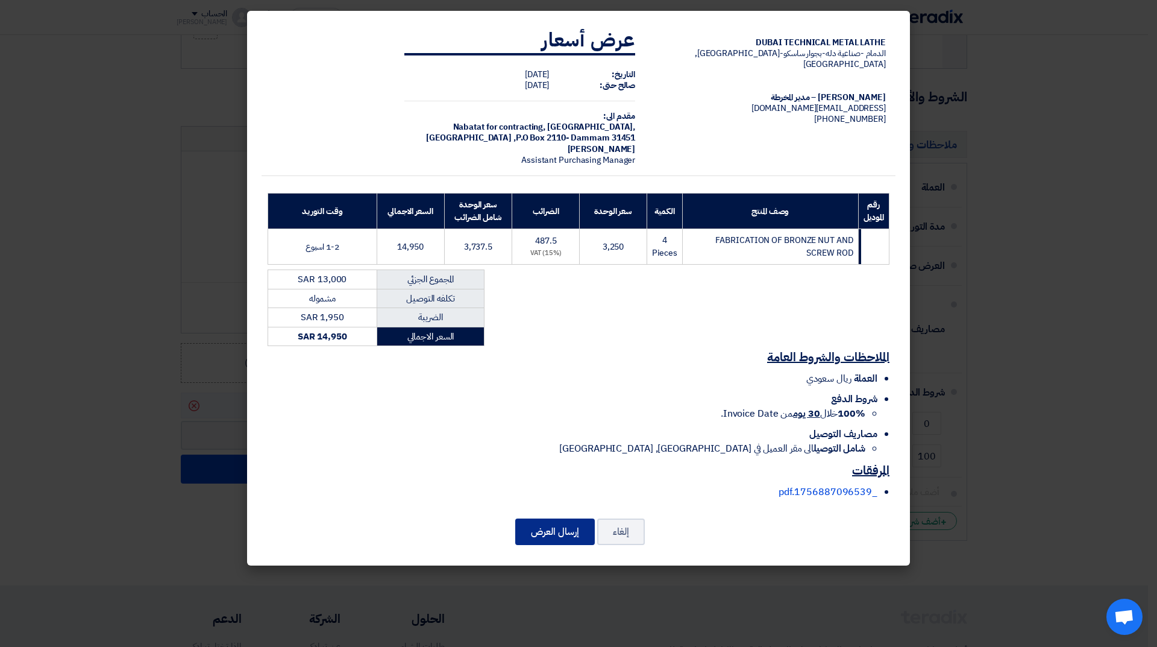
click at [542, 532] on button "إرسال العرض" at bounding box center [555, 531] width 80 height 27
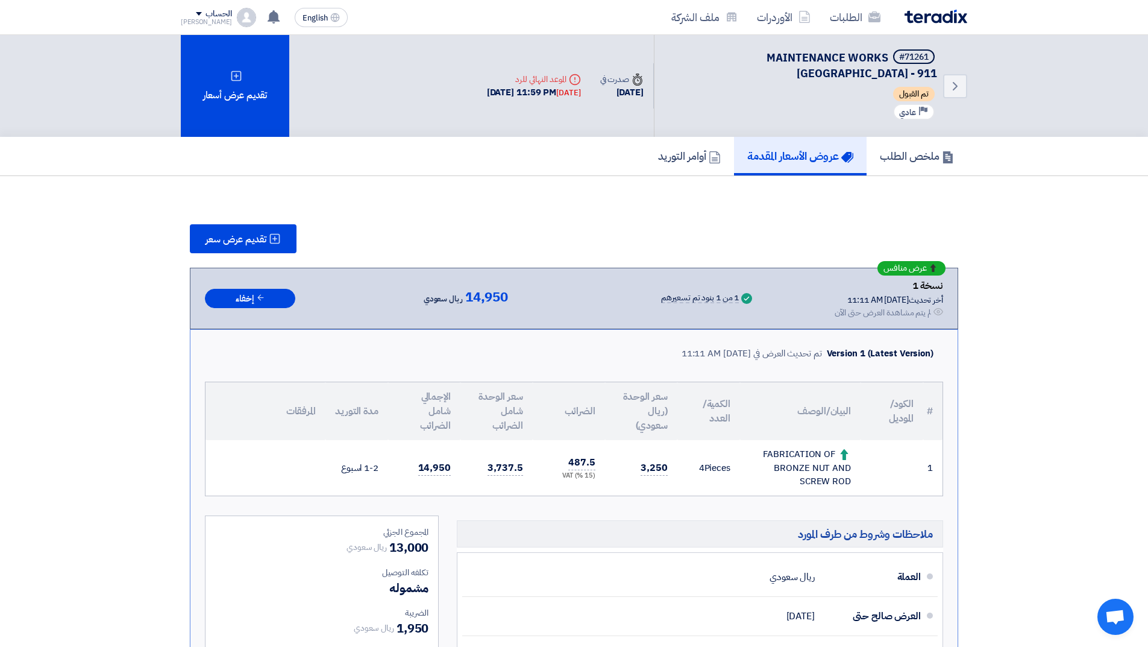
click at [833, 157] on h5 "عروض الأسعار المقدمة" at bounding box center [800, 156] width 106 height 14
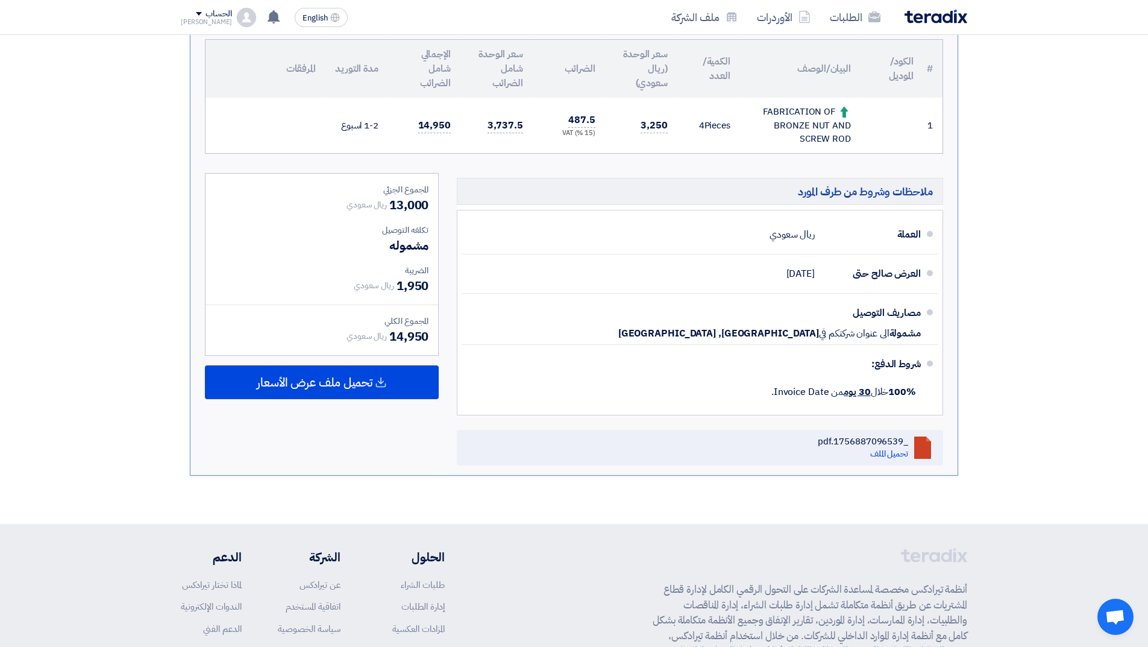
scroll to position [362, 0]
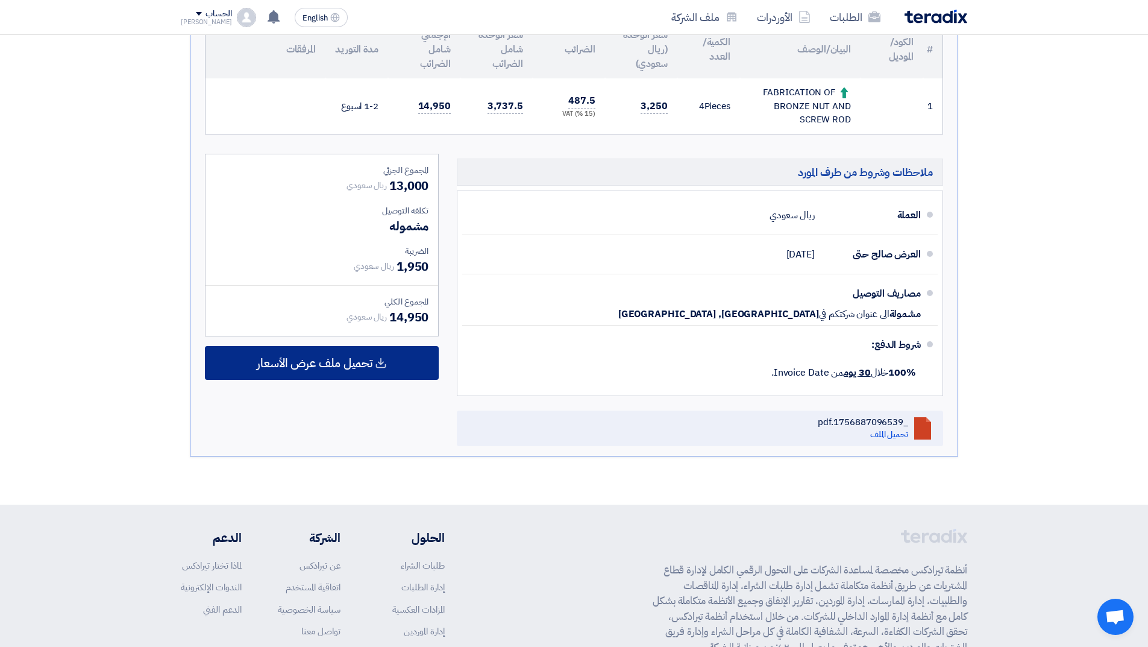
click at [384, 372] on div "تحميل ملف عرض الأسعار" at bounding box center [322, 363] width 234 height 34
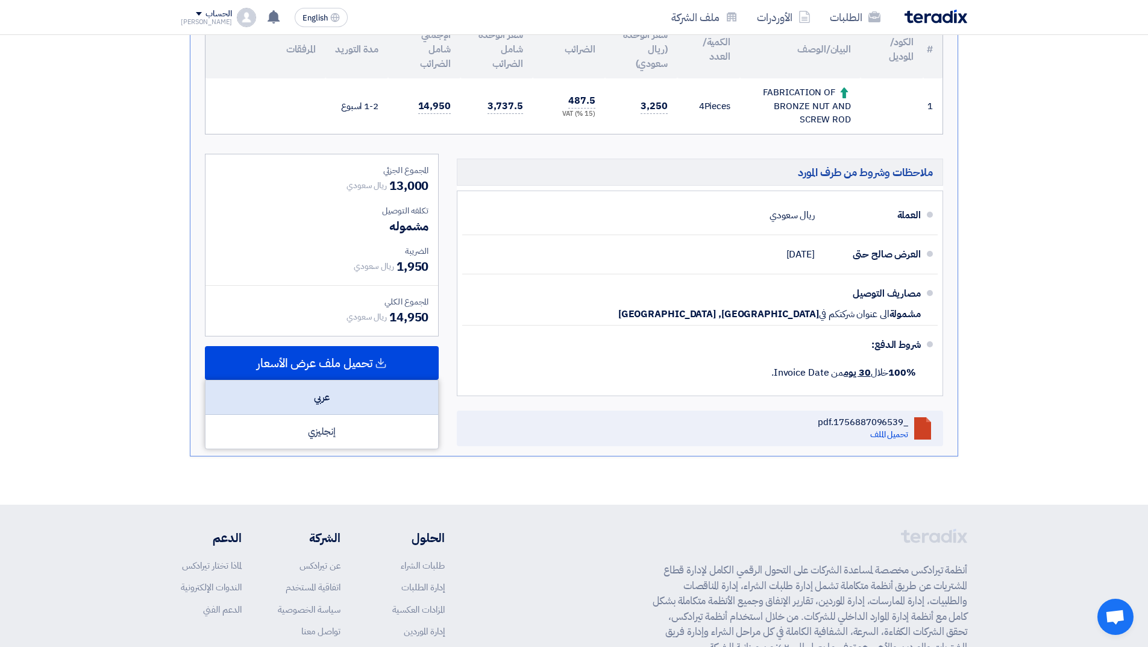
click at [363, 399] on div "عربي" at bounding box center [321, 397] width 233 height 34
click at [337, 401] on div "عربي" at bounding box center [321, 397] width 233 height 34
